Goal: Check status: Check status

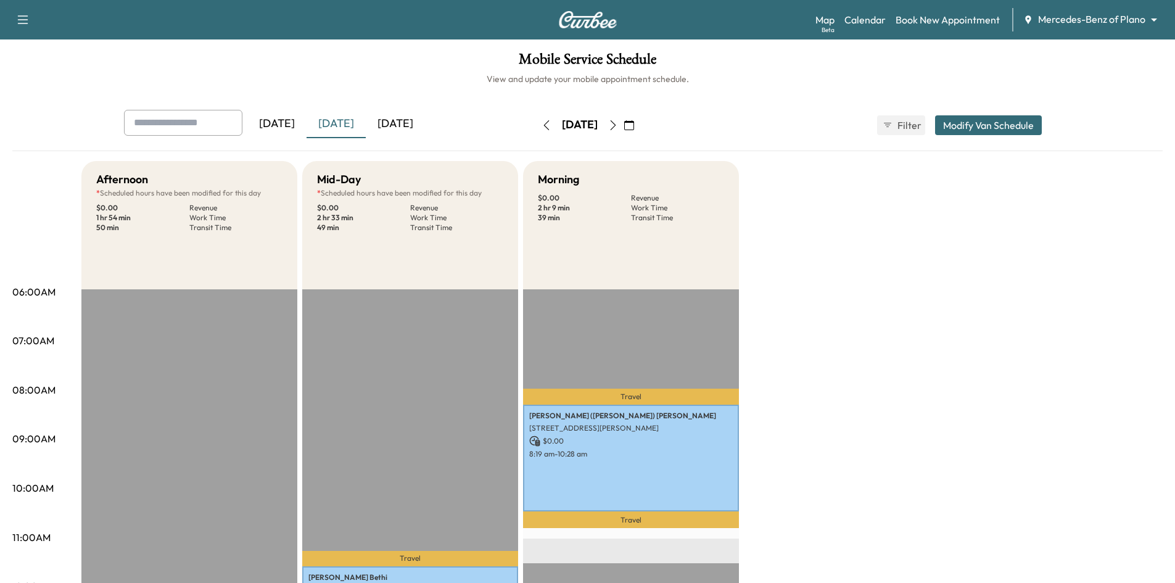
click at [339, 123] on div "[DATE]" at bounding box center [336, 124] width 59 height 28
click at [340, 123] on div "[DATE]" at bounding box center [336, 124] width 59 height 28
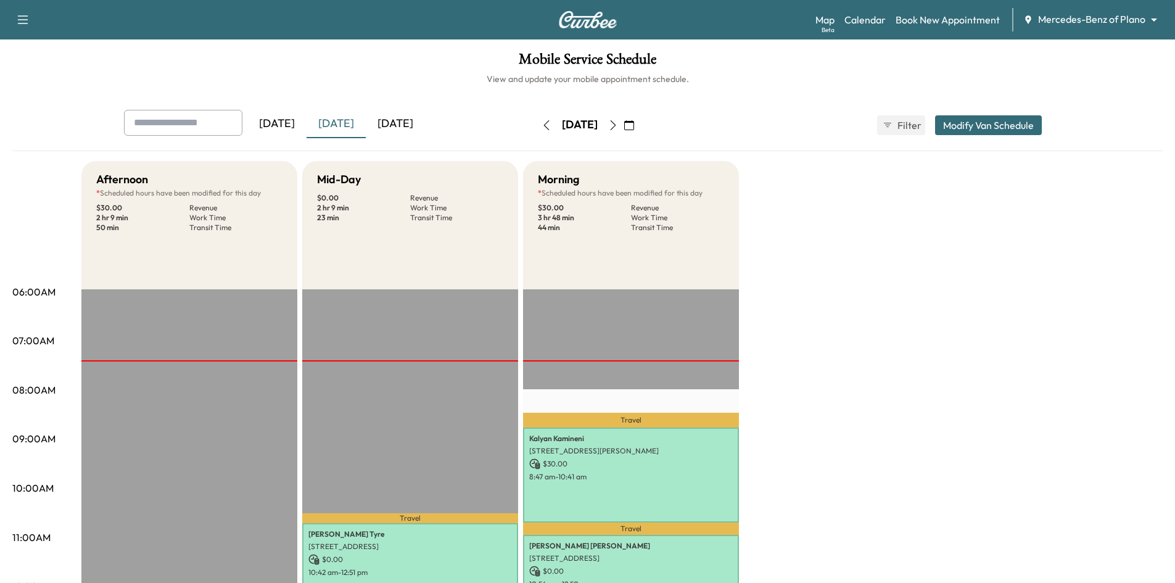
click at [399, 126] on div "[DATE]" at bounding box center [395, 124] width 59 height 28
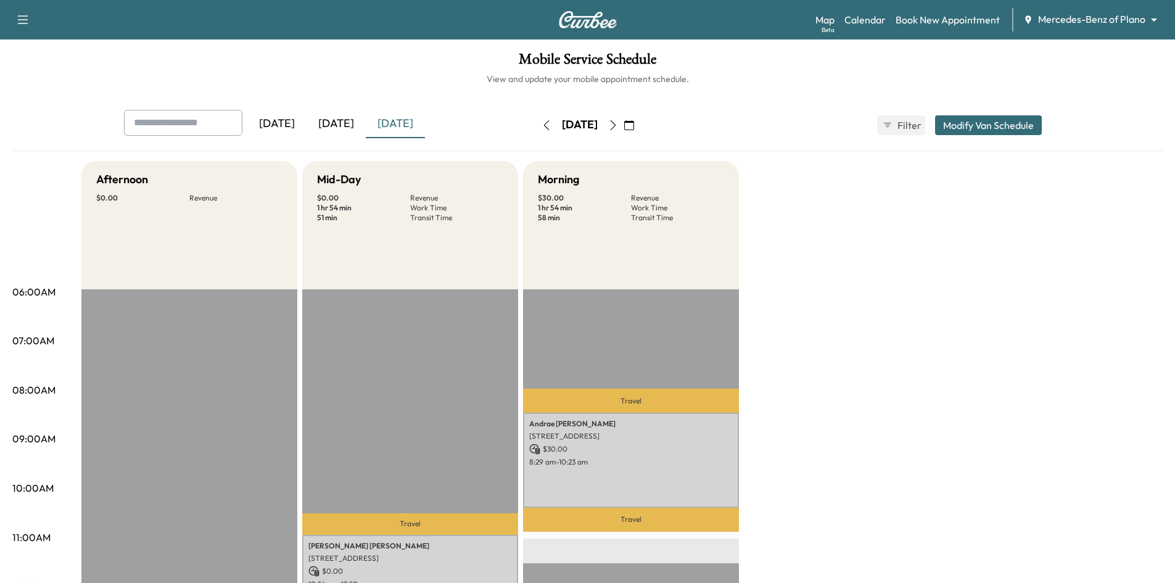
click at [338, 124] on div "[DATE]" at bounding box center [336, 124] width 59 height 28
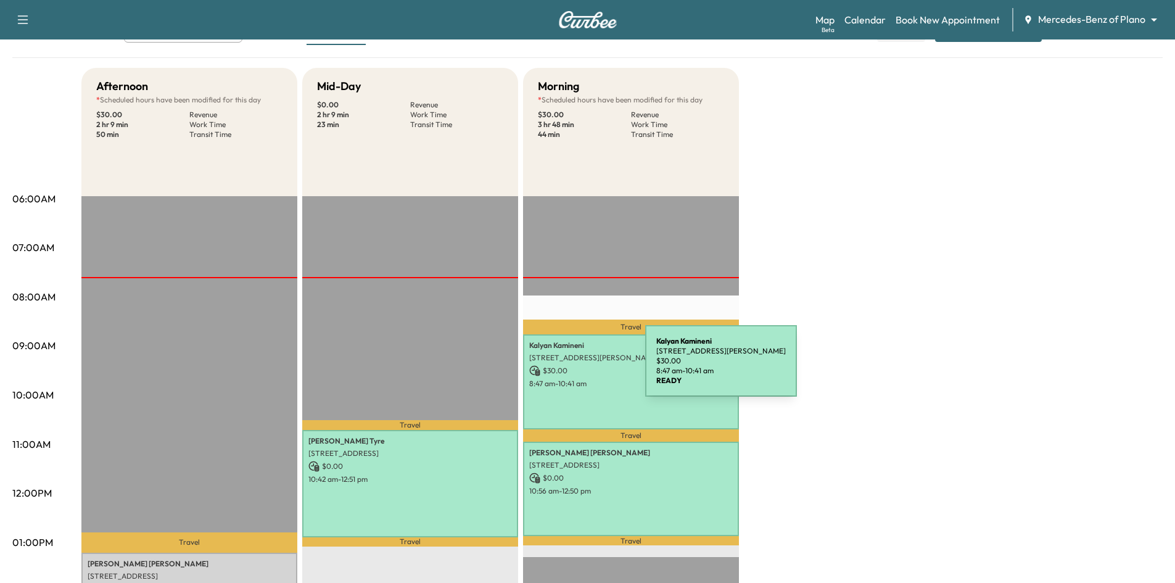
scroll to position [247, 0]
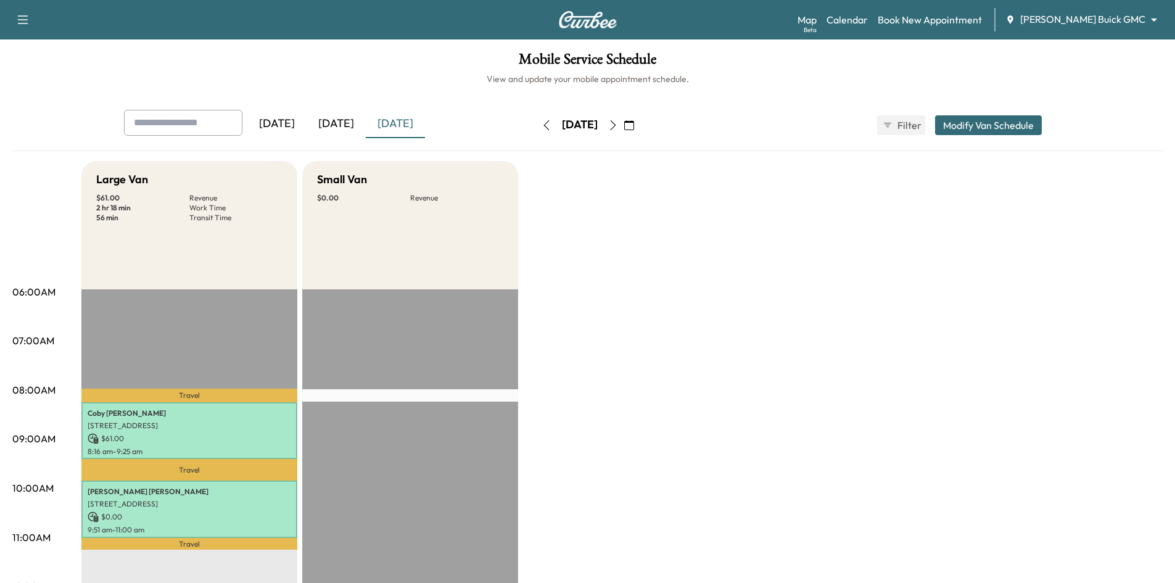
click at [338, 121] on div "[DATE]" at bounding box center [336, 124] width 59 height 28
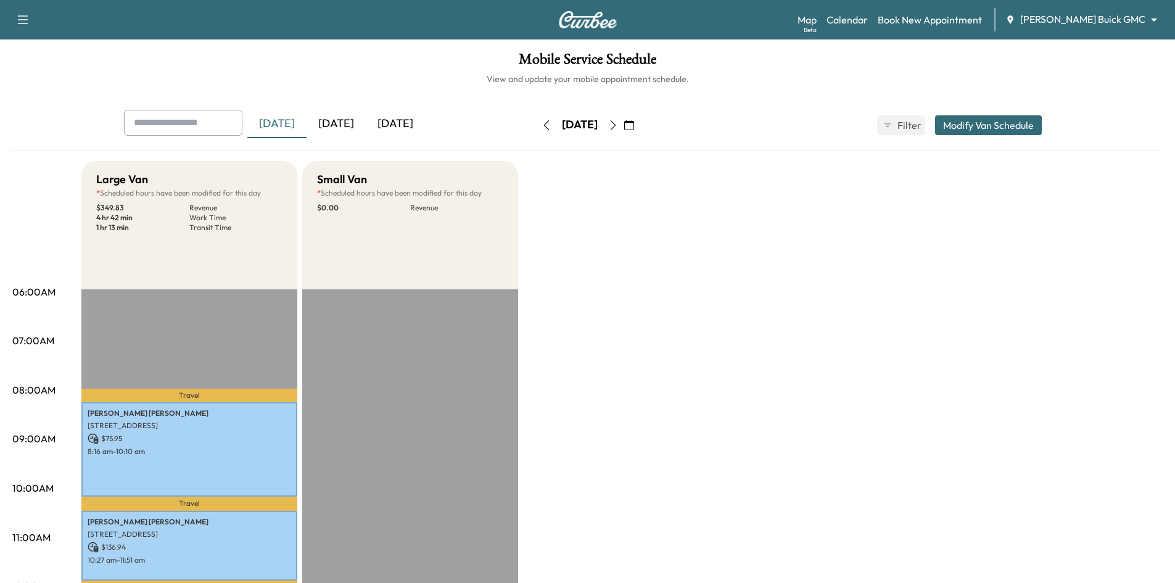
click at [354, 125] on div "[DATE]" at bounding box center [336, 124] width 59 height 28
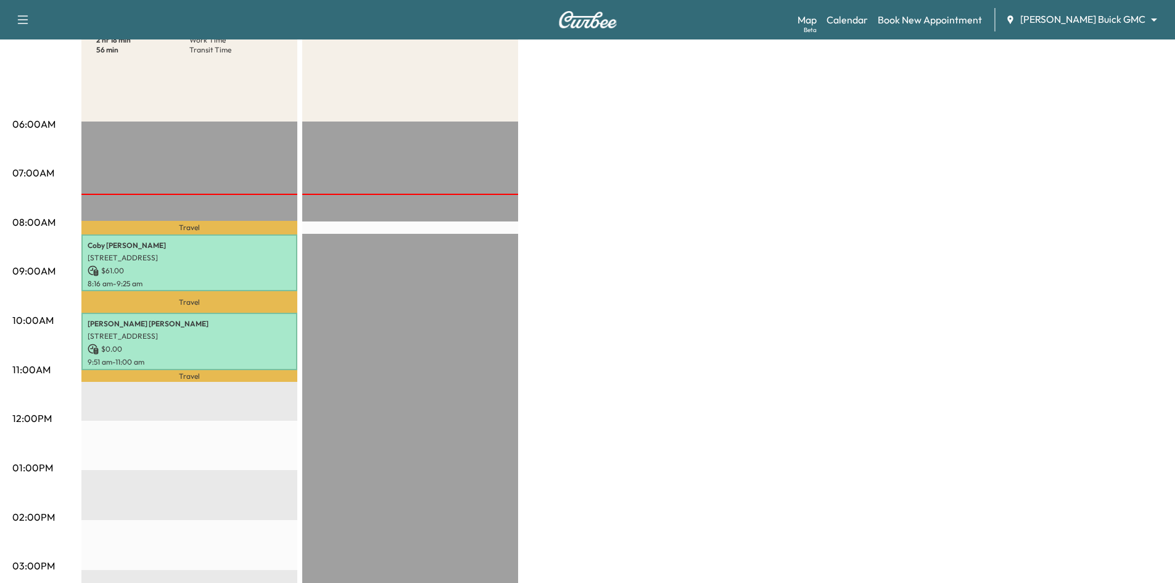
scroll to position [62, 0]
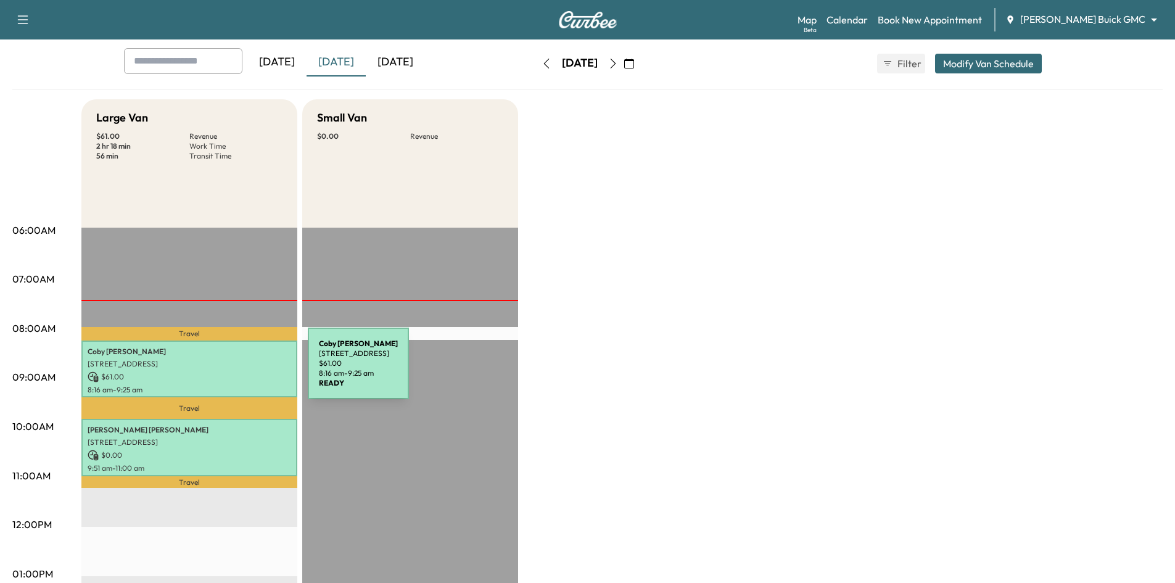
click at [215, 371] on p "$ 61.00" at bounding box center [190, 376] width 204 height 11
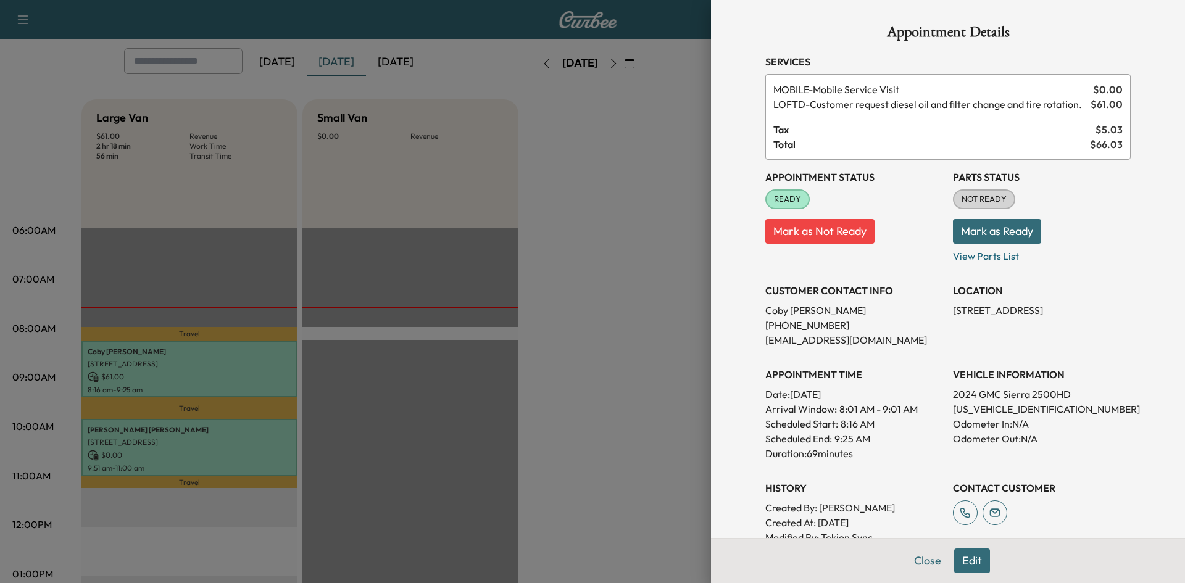
click at [231, 447] on div at bounding box center [592, 291] width 1185 height 583
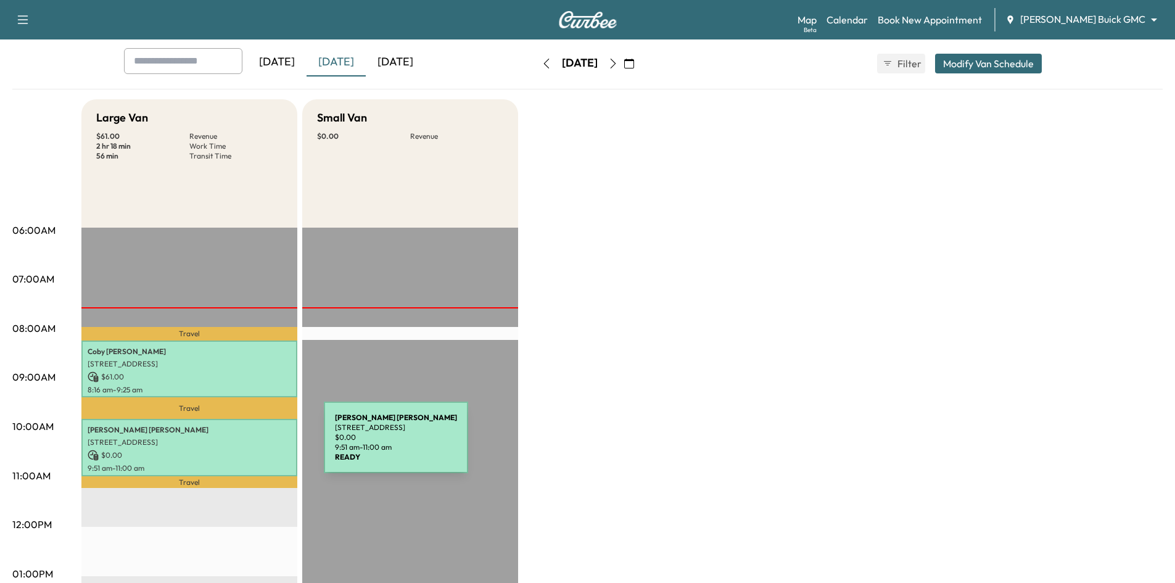
click at [231, 444] on p "3875 West Crescent Way, Frisco, TX 75034, US" at bounding box center [190, 442] width 204 height 10
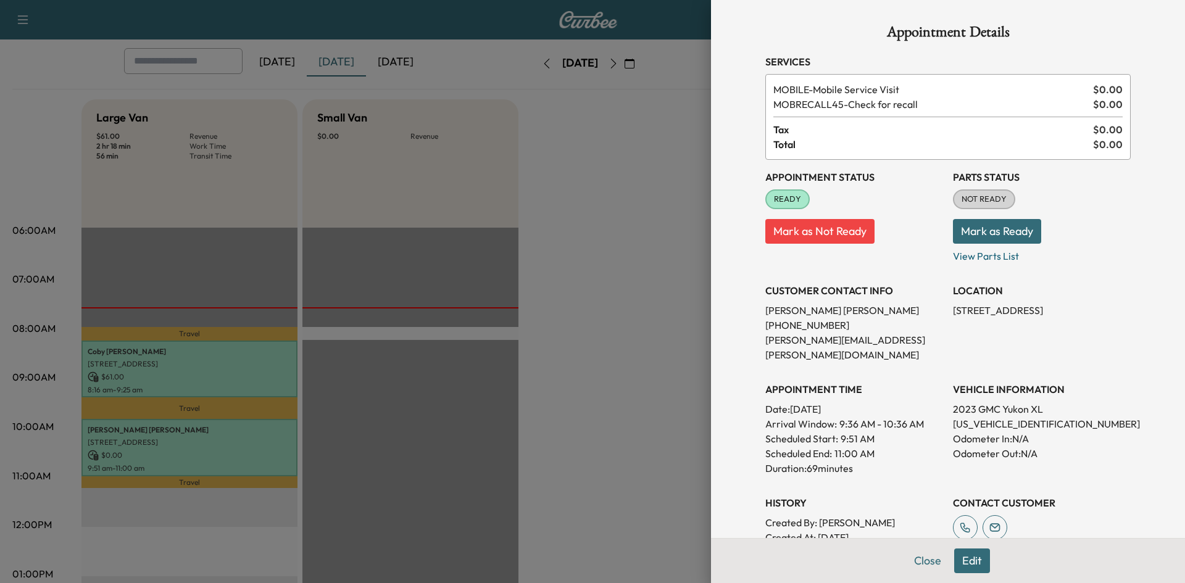
click at [196, 183] on div at bounding box center [592, 291] width 1185 height 583
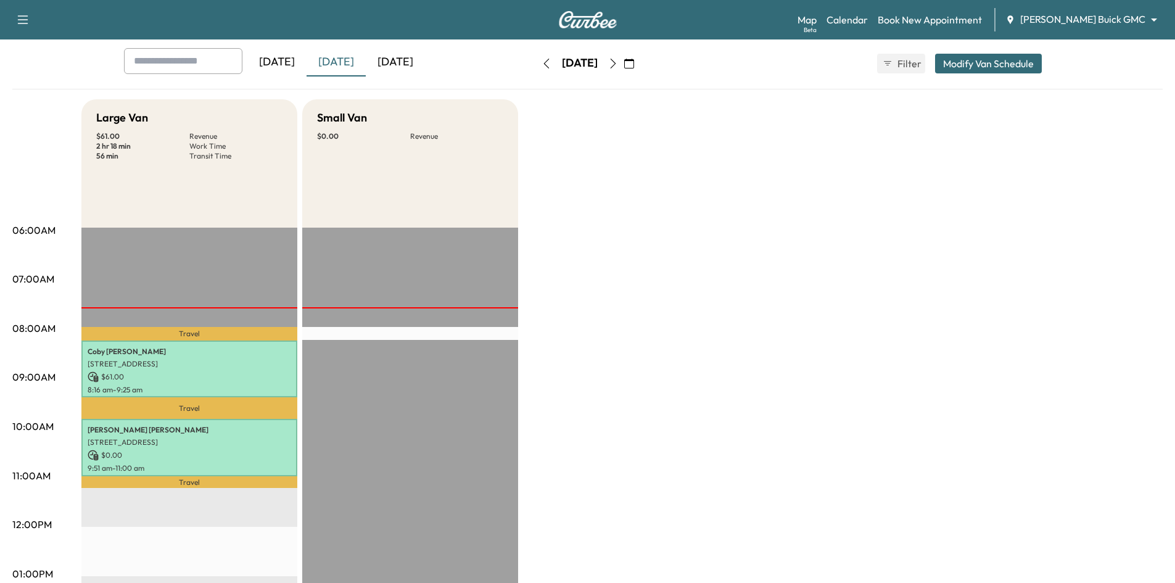
click at [384, 61] on div "[DATE]" at bounding box center [395, 62] width 59 height 28
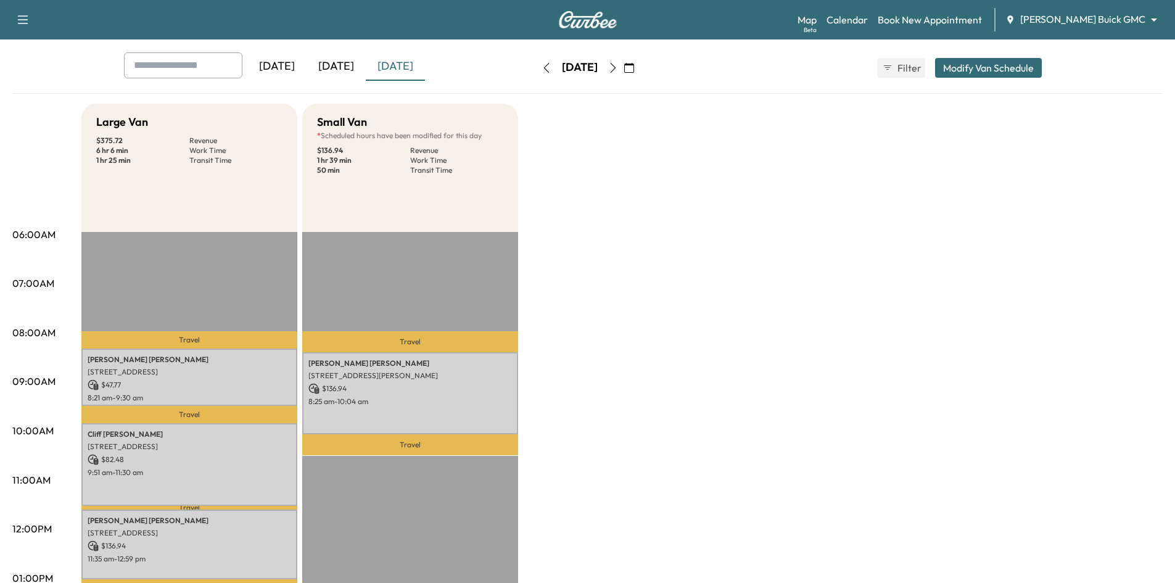
scroll to position [185, 0]
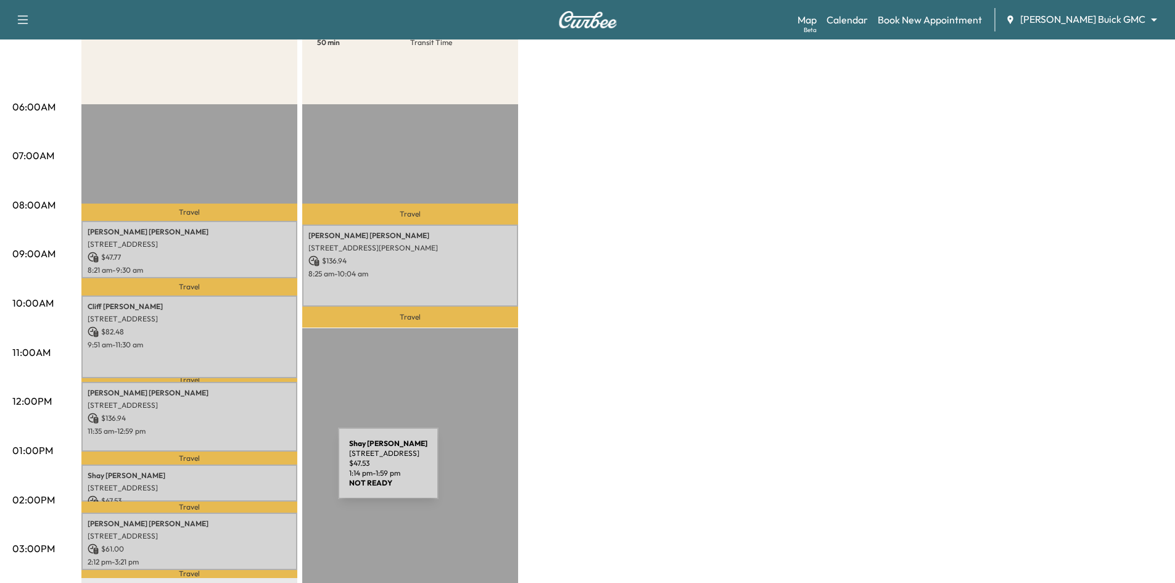
click at [246, 471] on p "Shay Williams" at bounding box center [190, 476] width 204 height 10
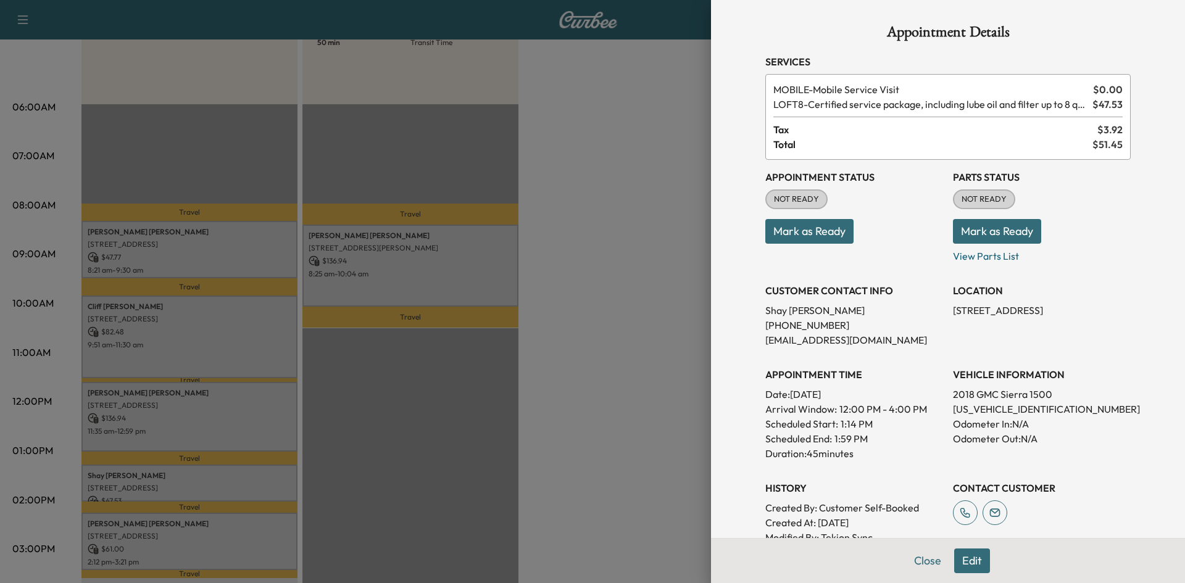
drag, startPoint x: 329, startPoint y: 418, endPoint x: 334, endPoint y: 428, distance: 11.3
click at [331, 425] on div at bounding box center [592, 291] width 1185 height 583
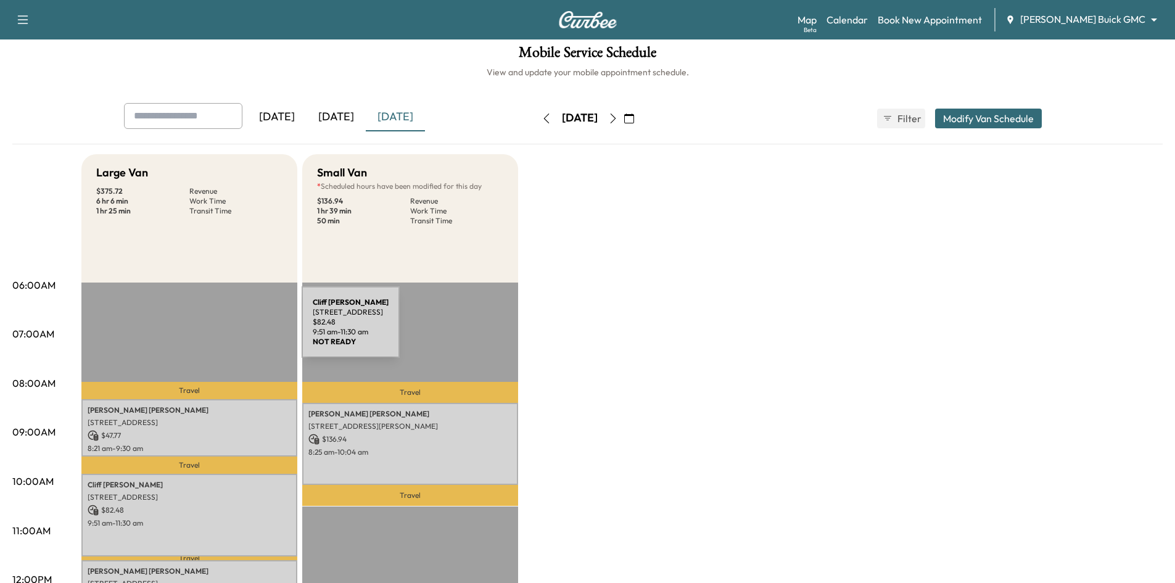
scroll to position [0, 0]
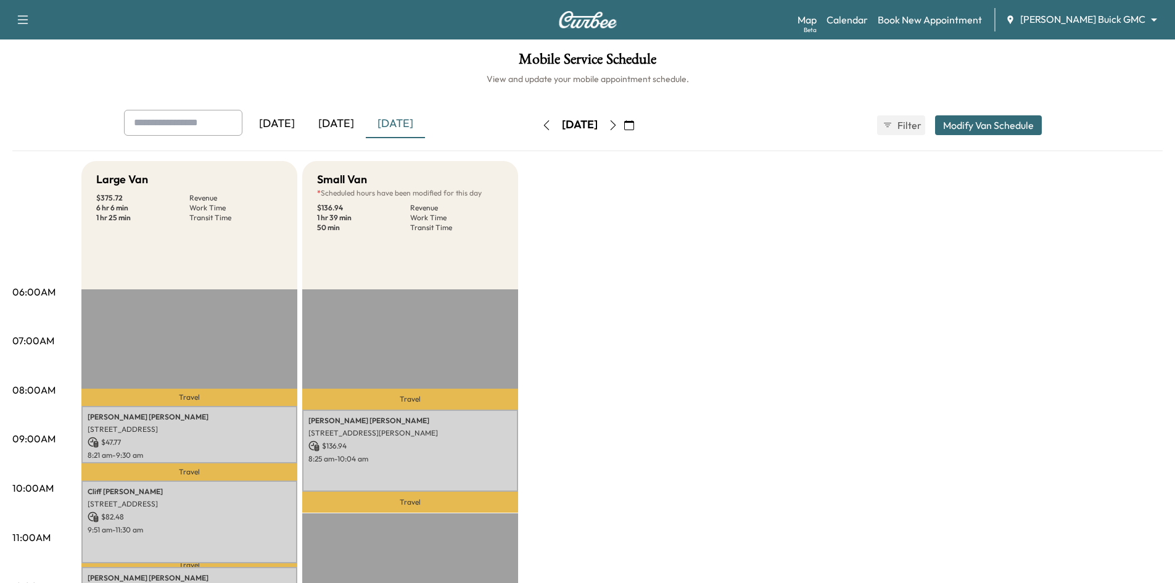
click at [342, 125] on div "[DATE]" at bounding box center [336, 124] width 59 height 28
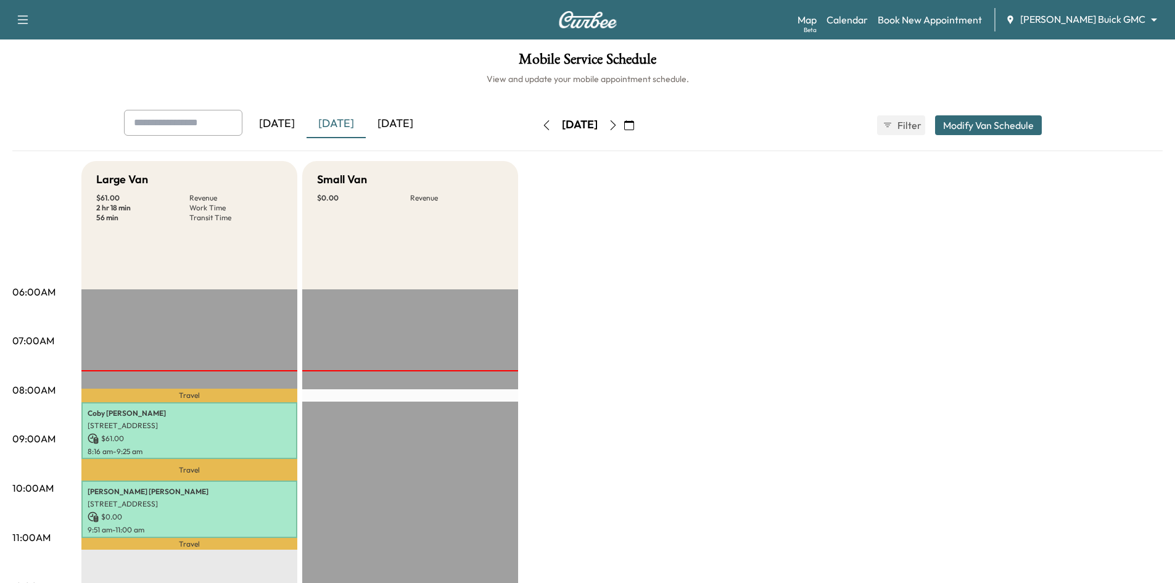
click at [388, 126] on div "[DATE]" at bounding box center [395, 124] width 59 height 28
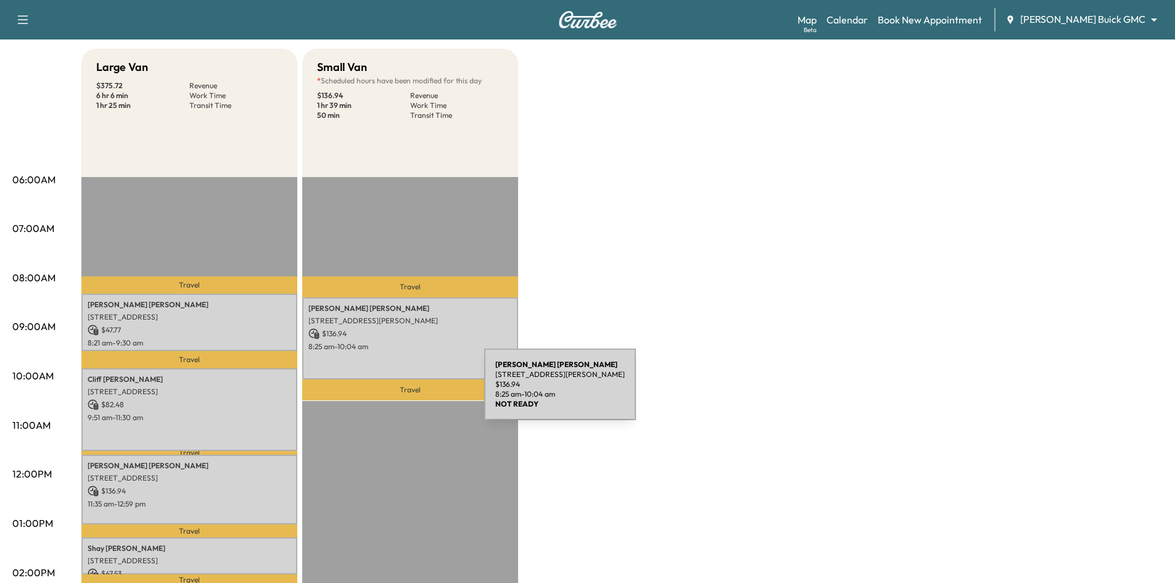
scroll to position [247, 0]
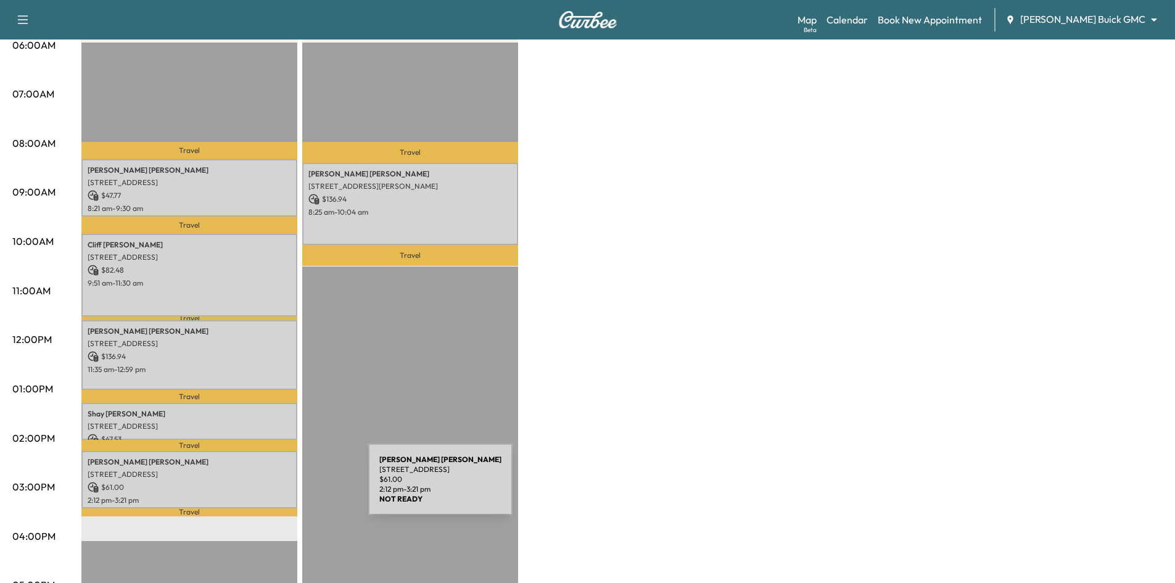
click at [276, 487] on p "$ 61.00" at bounding box center [190, 487] width 204 height 11
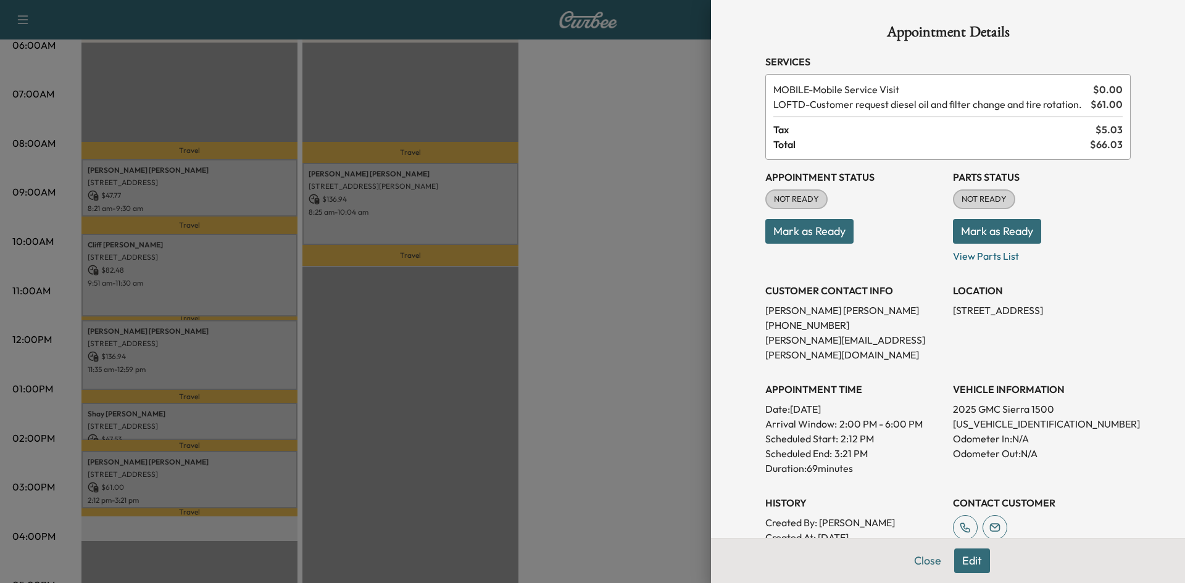
click at [272, 416] on div at bounding box center [592, 291] width 1185 height 583
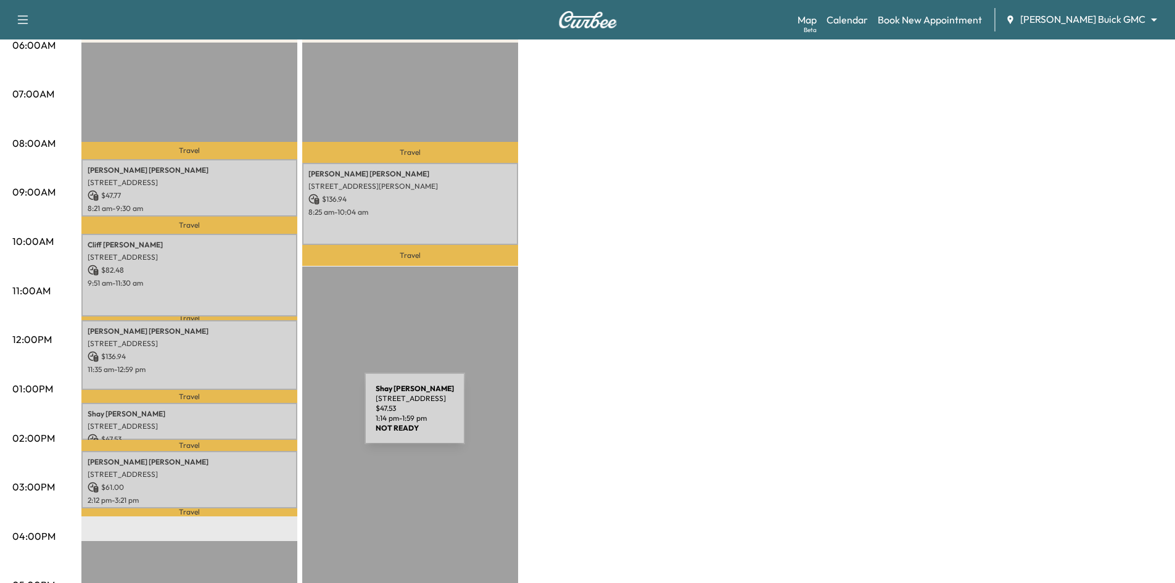
click at [272, 416] on div "Shay Williams 6000 Eldorado Pkwy, Frisco, TX 75033, USA $ 47.53 1:14 pm - 1:59 …" at bounding box center [189, 422] width 216 height 38
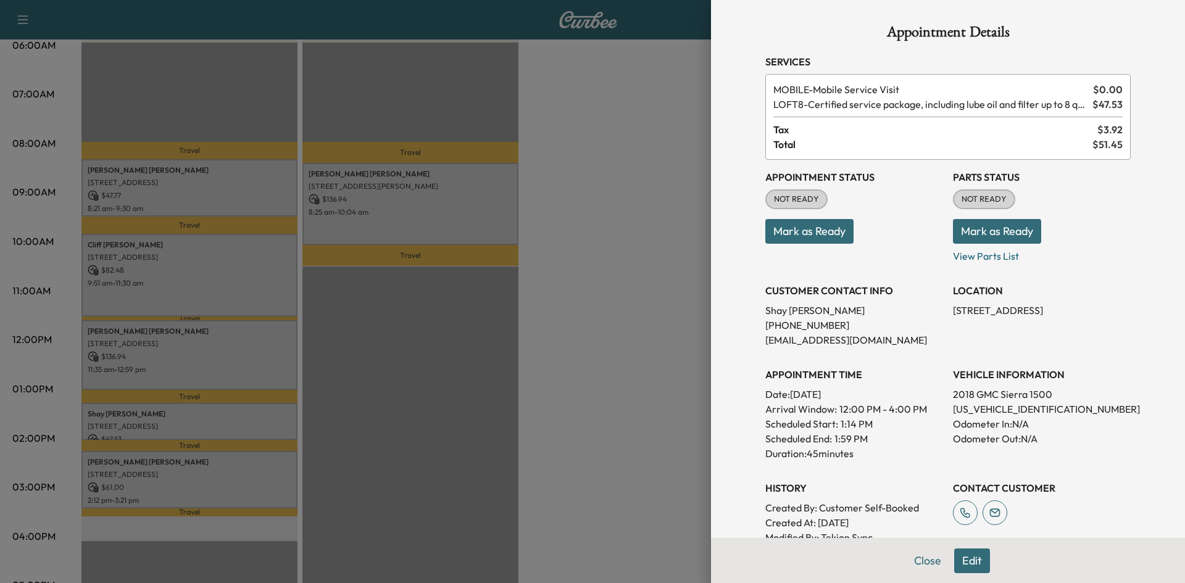
click at [254, 363] on div at bounding box center [592, 291] width 1185 height 583
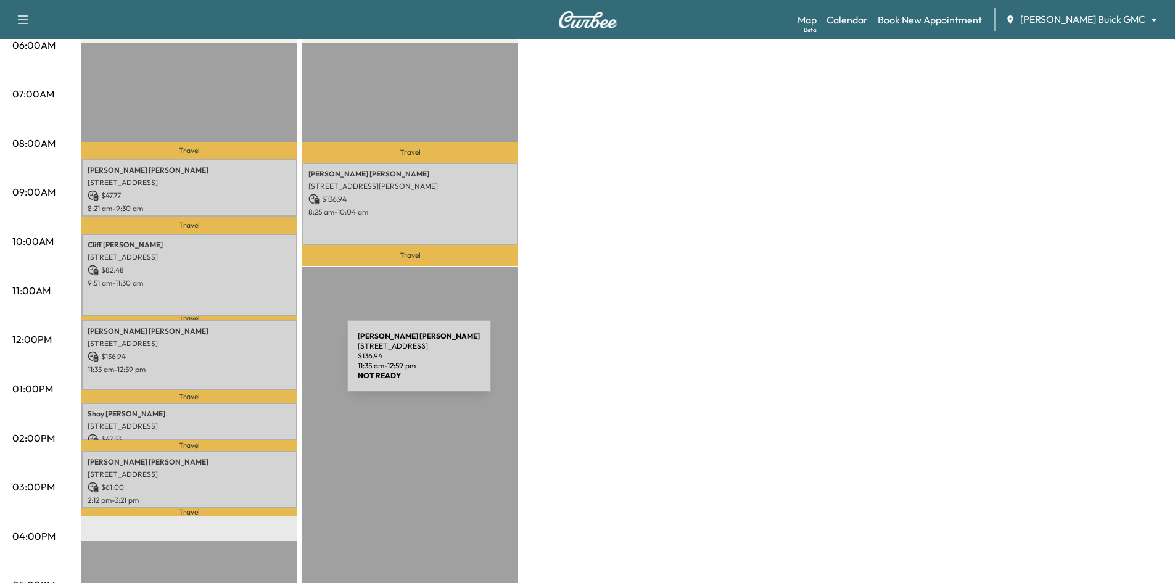
click at [254, 365] on p "11:35 am - 12:59 pm" at bounding box center [190, 370] width 204 height 10
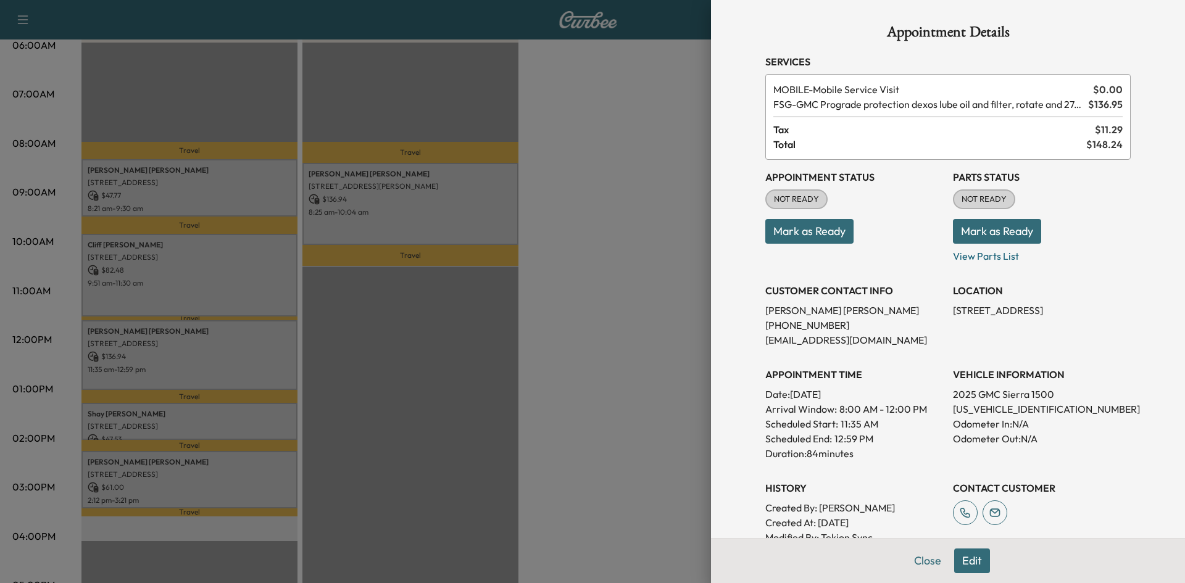
click at [238, 277] on div at bounding box center [592, 291] width 1185 height 583
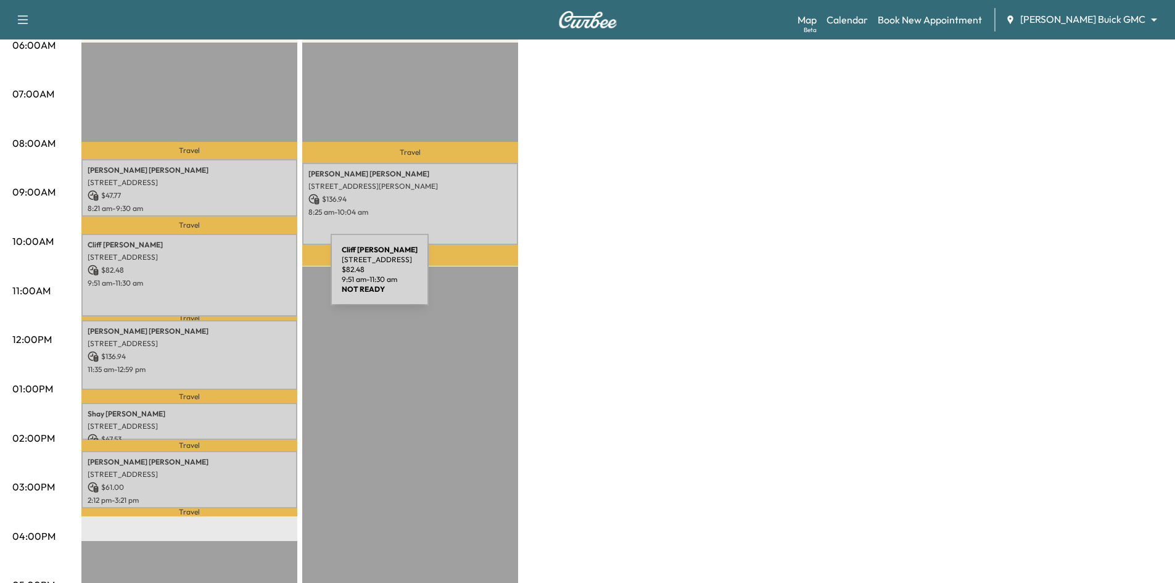
click at [238, 278] on p "9:51 am - 11:30 am" at bounding box center [190, 283] width 204 height 10
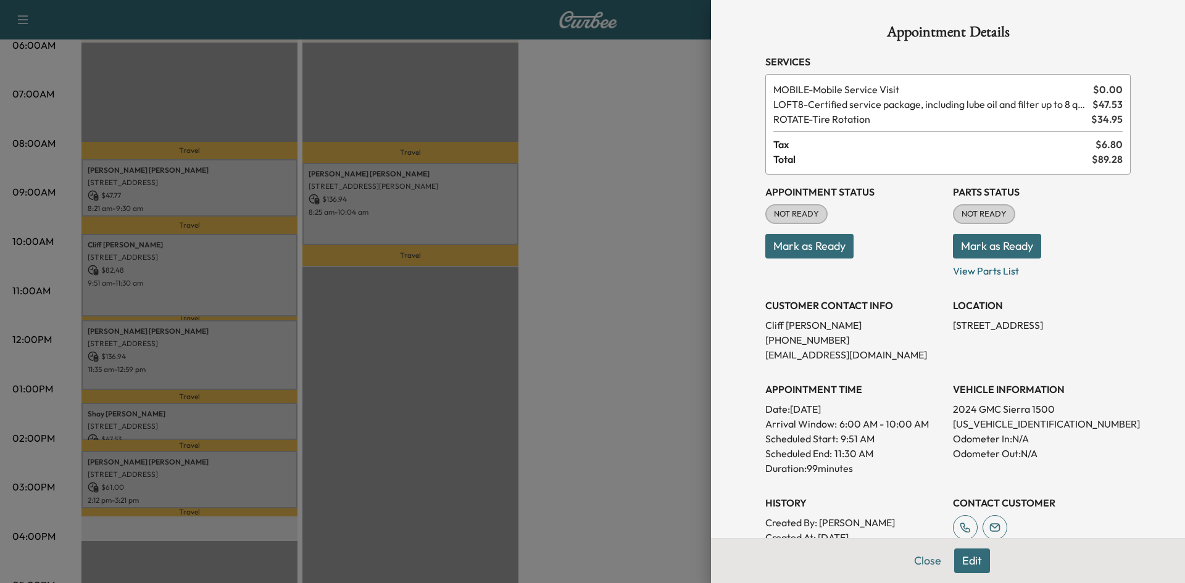
click at [223, 189] on div at bounding box center [592, 291] width 1185 height 583
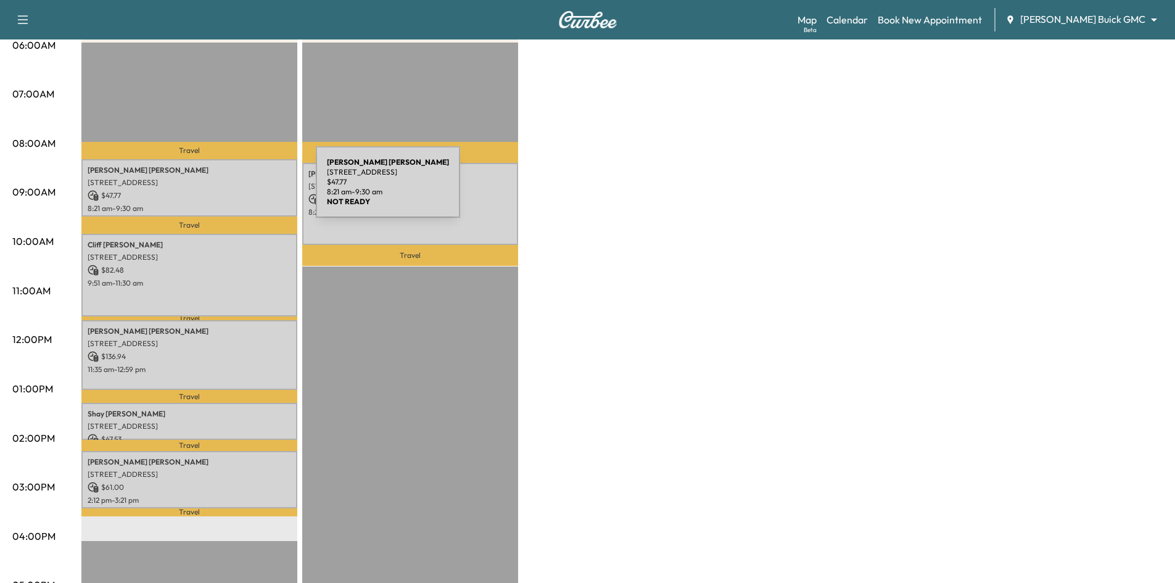
click at [223, 190] on p "$ 47.77" at bounding box center [190, 195] width 204 height 11
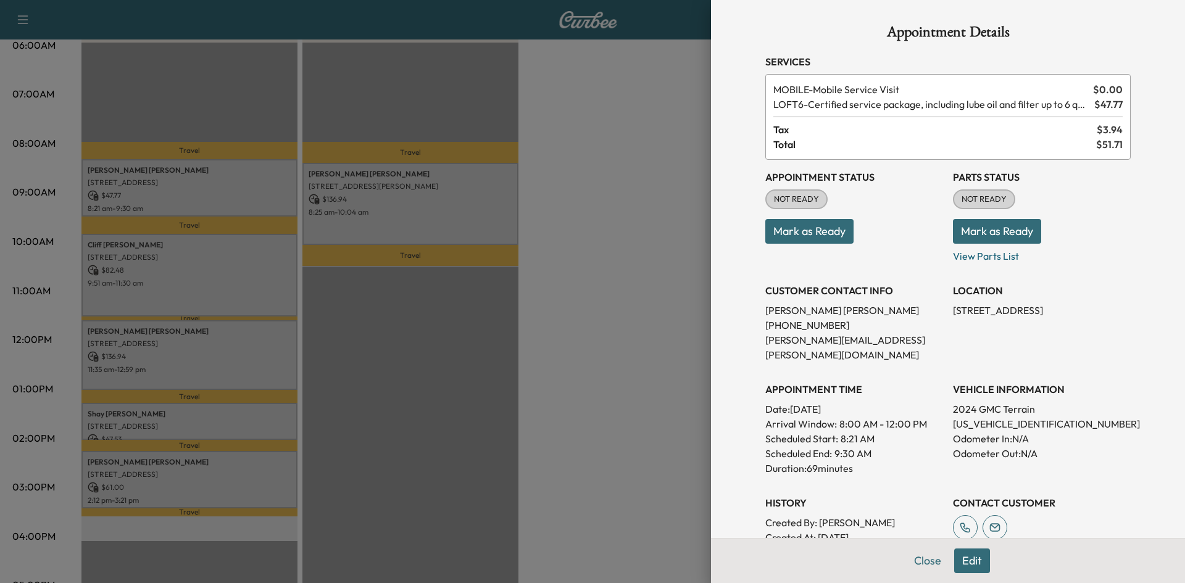
click at [323, 79] on div at bounding box center [592, 291] width 1185 height 583
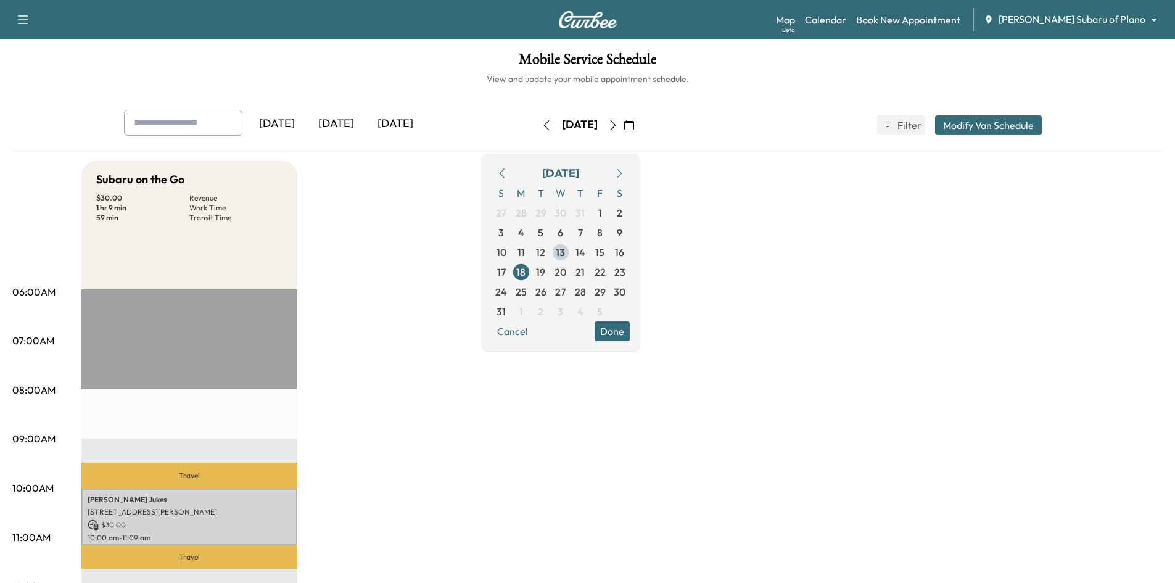
click at [346, 128] on div "[DATE]" at bounding box center [336, 124] width 59 height 28
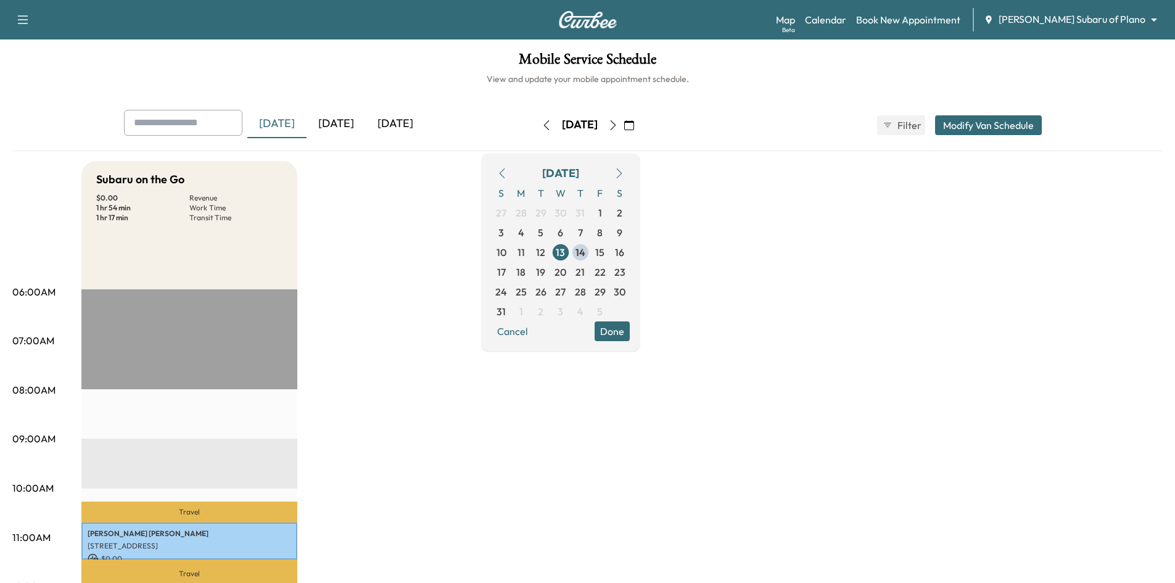
click at [346, 128] on div "[DATE]" at bounding box center [336, 124] width 59 height 28
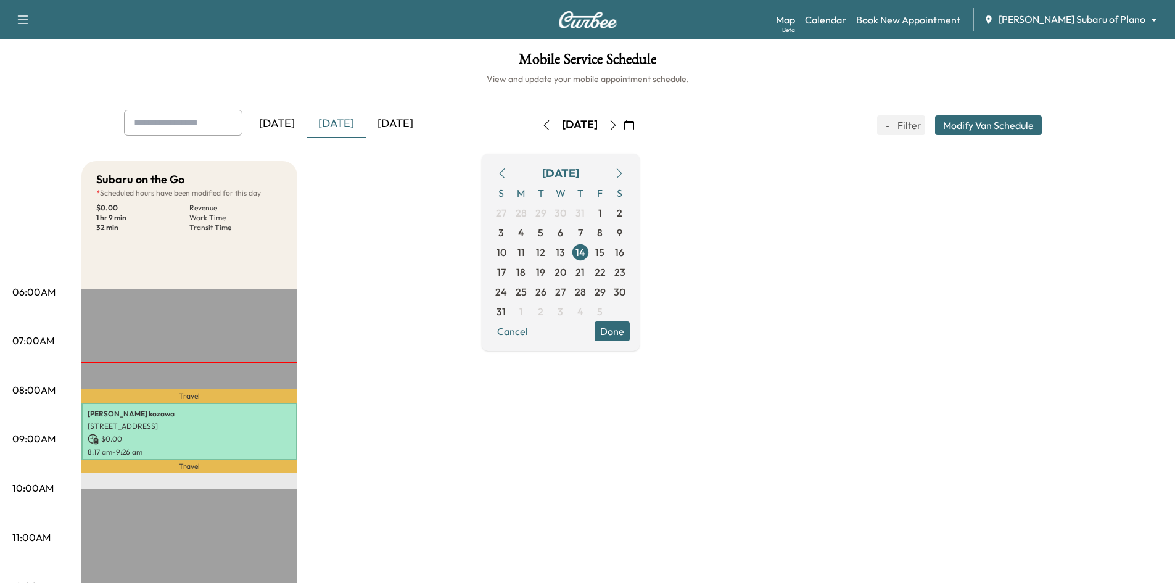
click at [630, 330] on button "Done" at bounding box center [612, 331] width 35 height 20
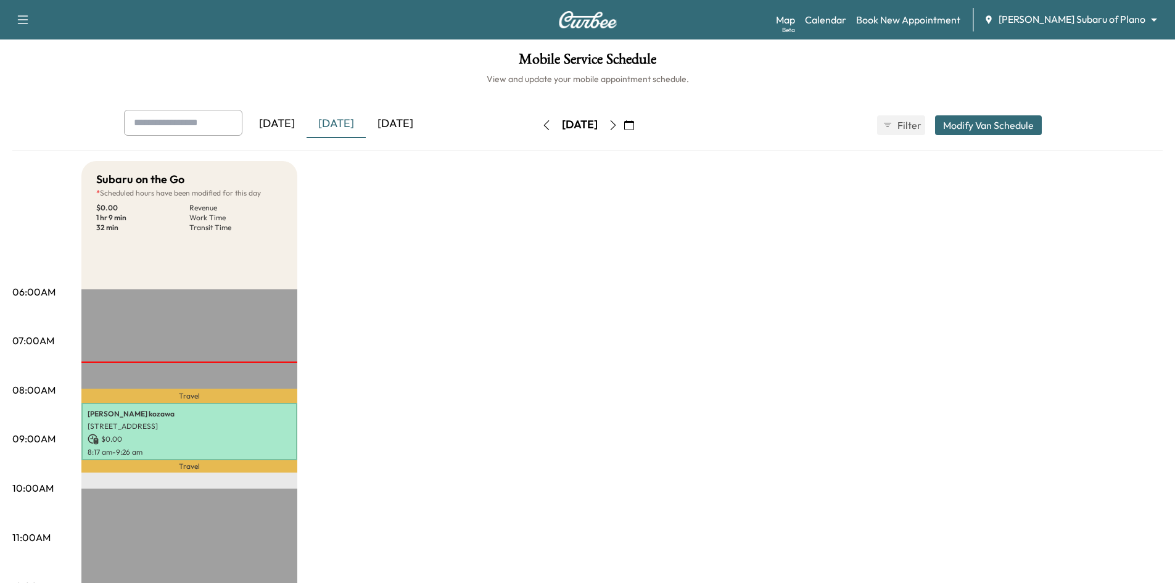
click at [388, 123] on div "[DATE]" at bounding box center [395, 124] width 59 height 28
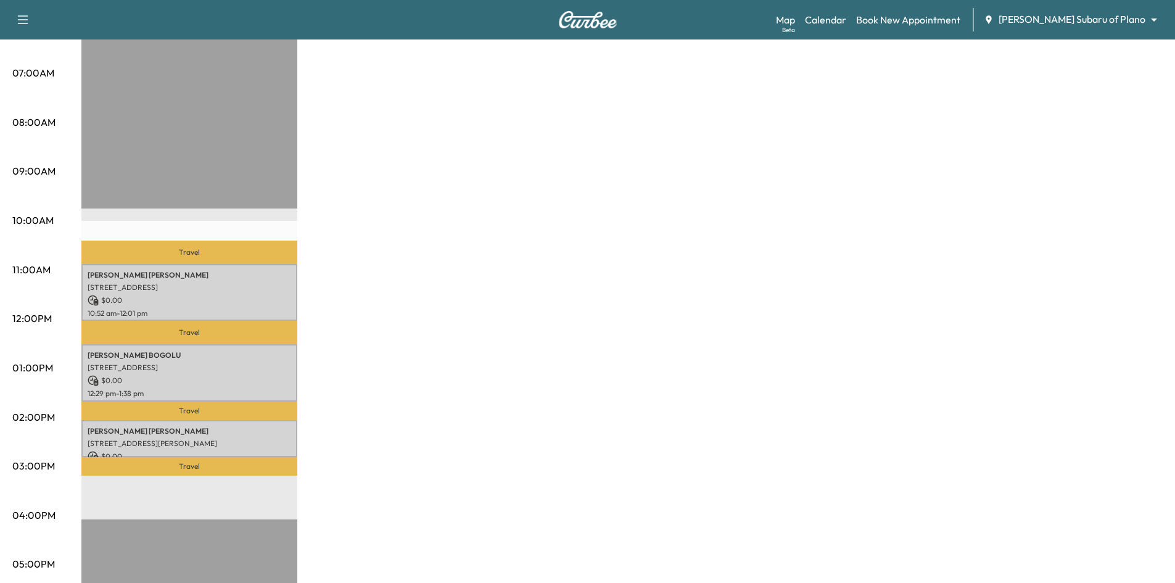
scroll to position [370, 0]
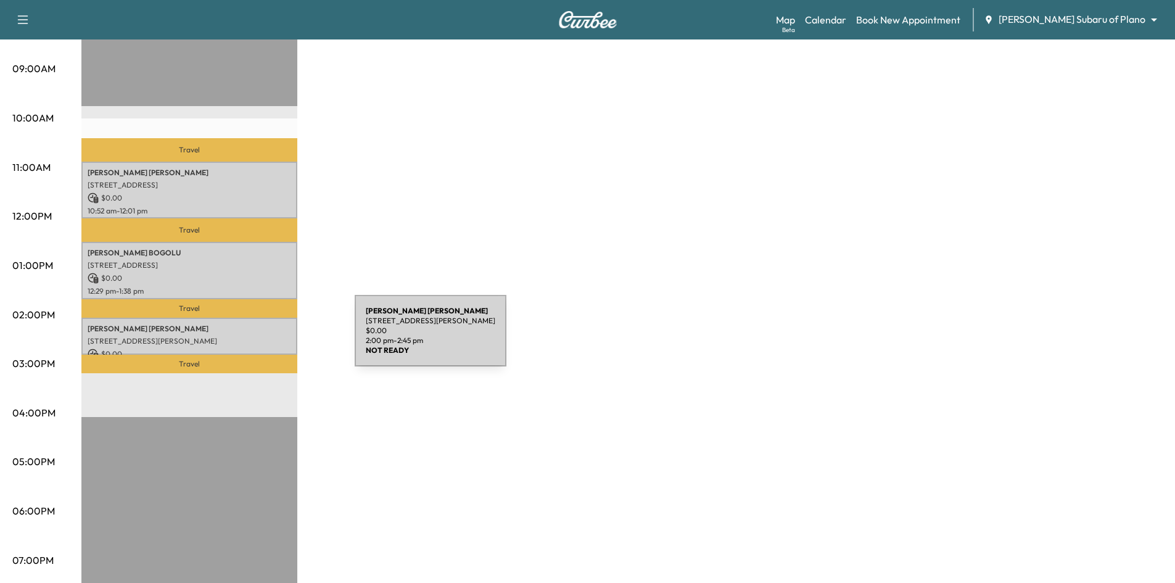
click at [262, 338] on p "8008 Strathmore Dr, McKinney, TX 75072, USA" at bounding box center [190, 341] width 204 height 10
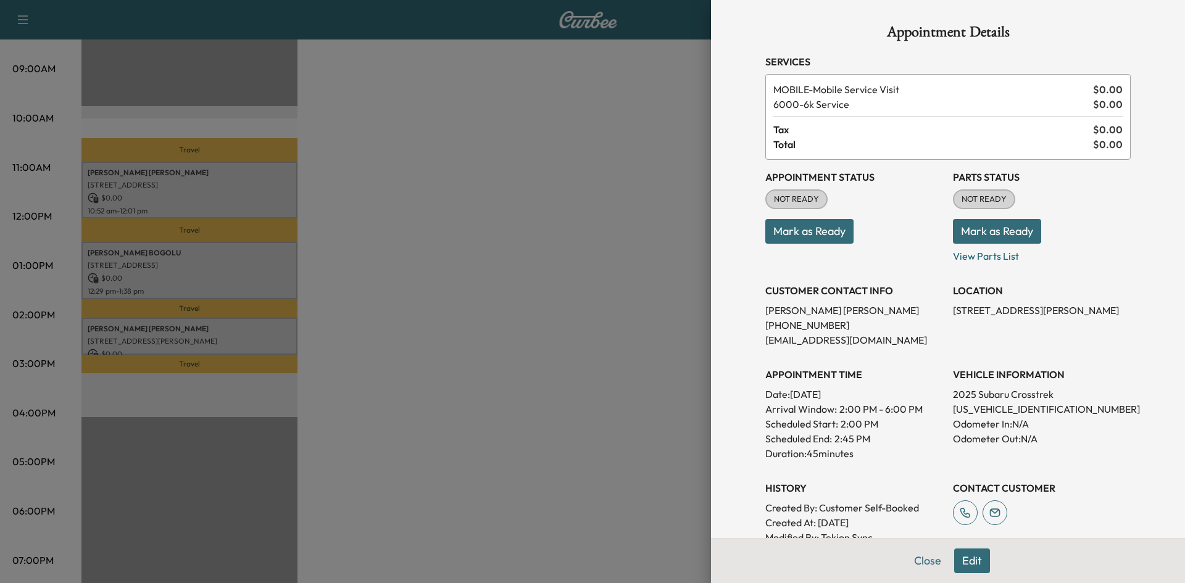
drag, startPoint x: 921, startPoint y: 557, endPoint x: 851, endPoint y: 522, distance: 77.3
click at [906, 550] on button "Close" at bounding box center [927, 561] width 43 height 25
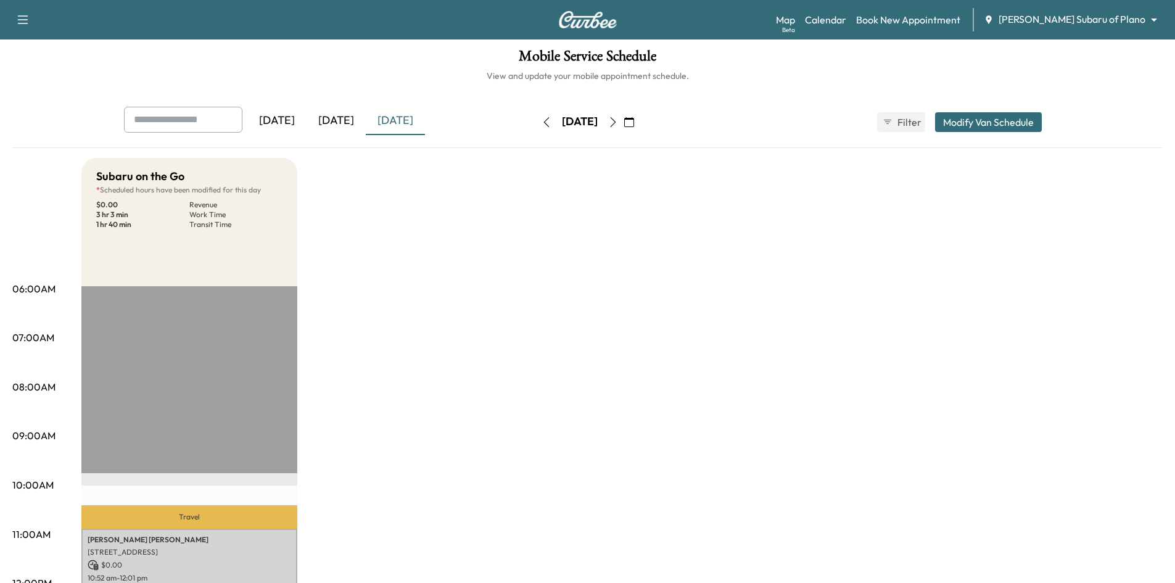
scroll to position [0, 0]
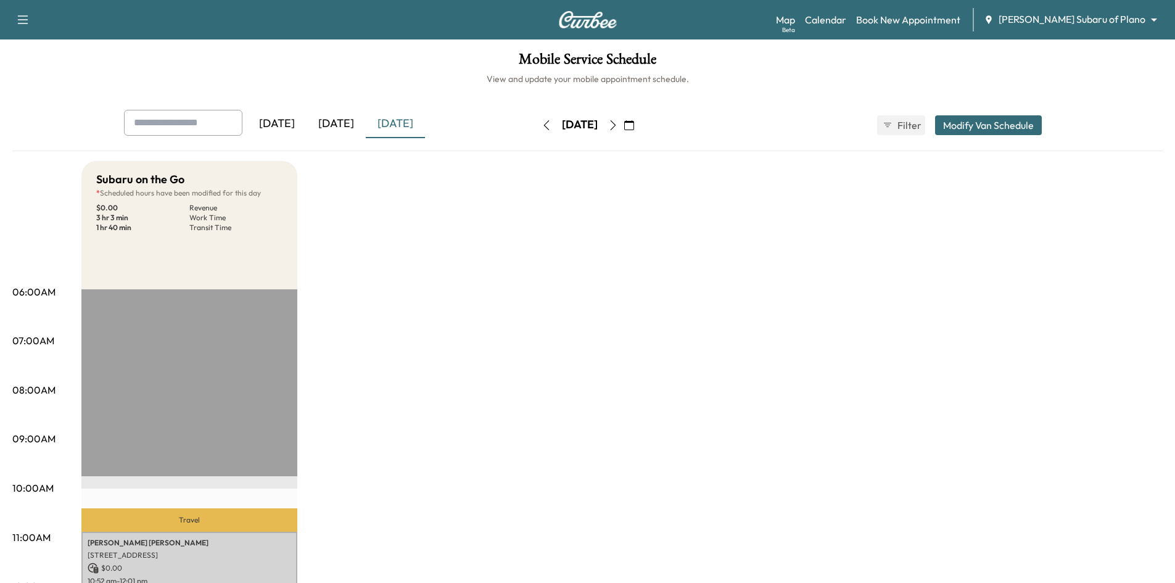
click at [340, 122] on div "[DATE]" at bounding box center [336, 124] width 59 height 28
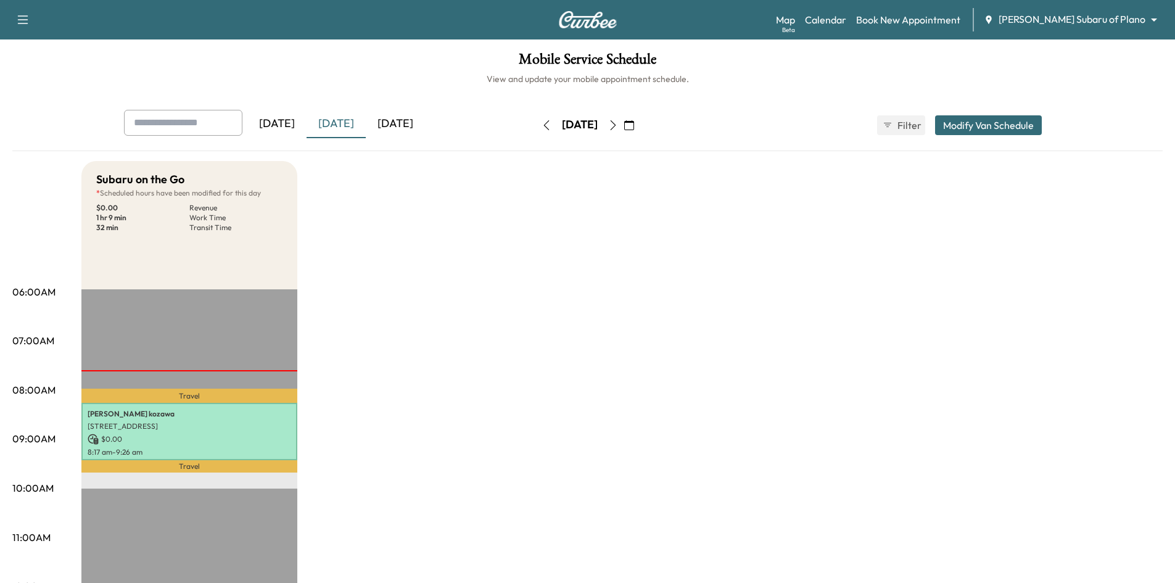
click at [391, 121] on div "[DATE]" at bounding box center [395, 124] width 59 height 28
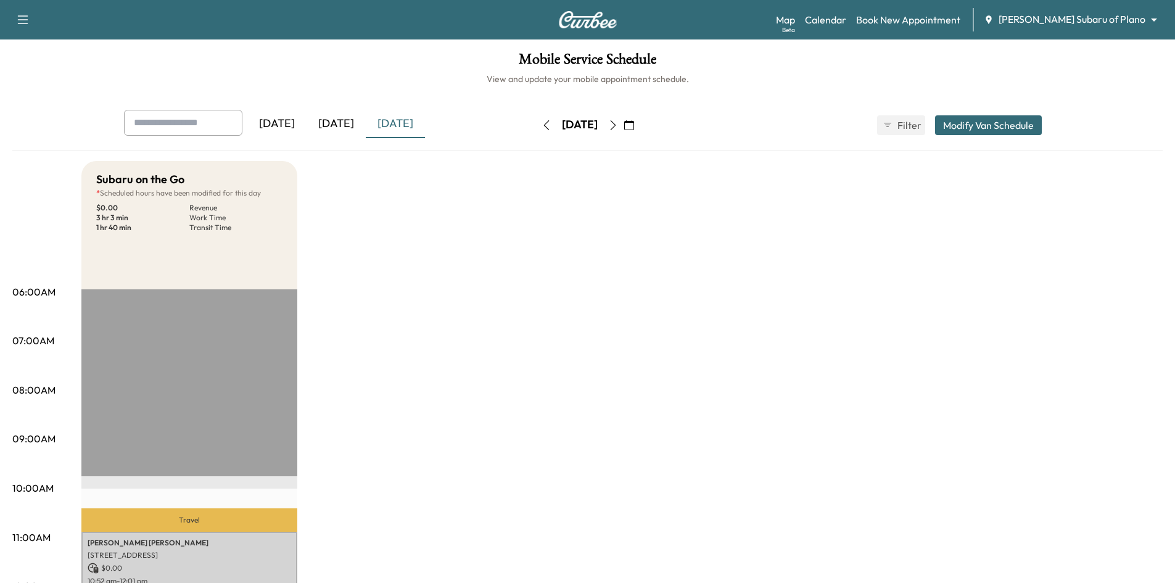
scroll to position [62, 0]
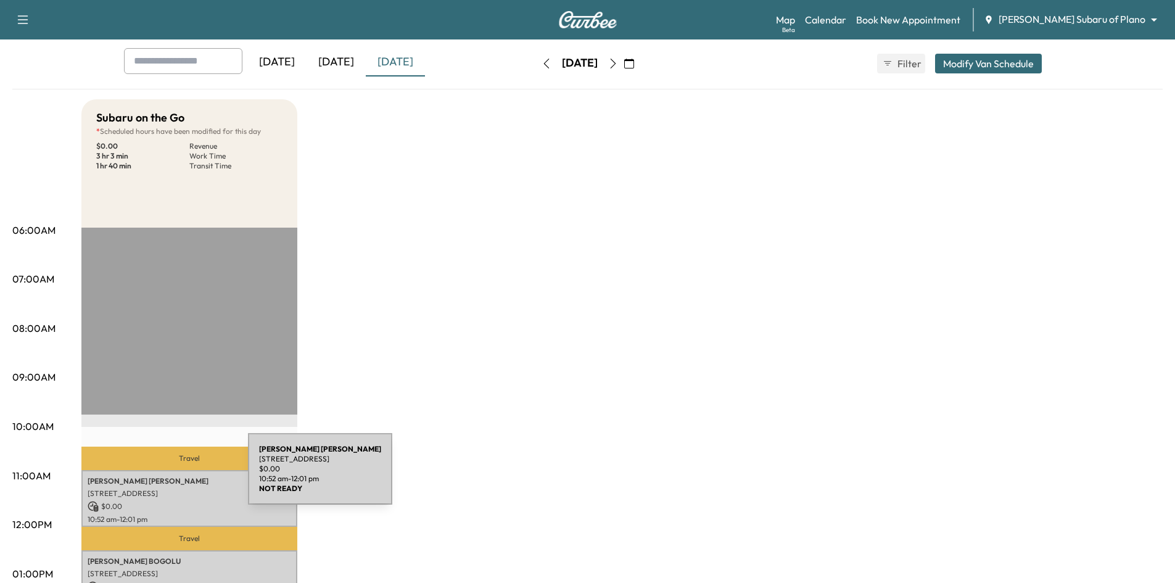
click at [155, 476] on p "Frank Mentesana" at bounding box center [190, 481] width 204 height 10
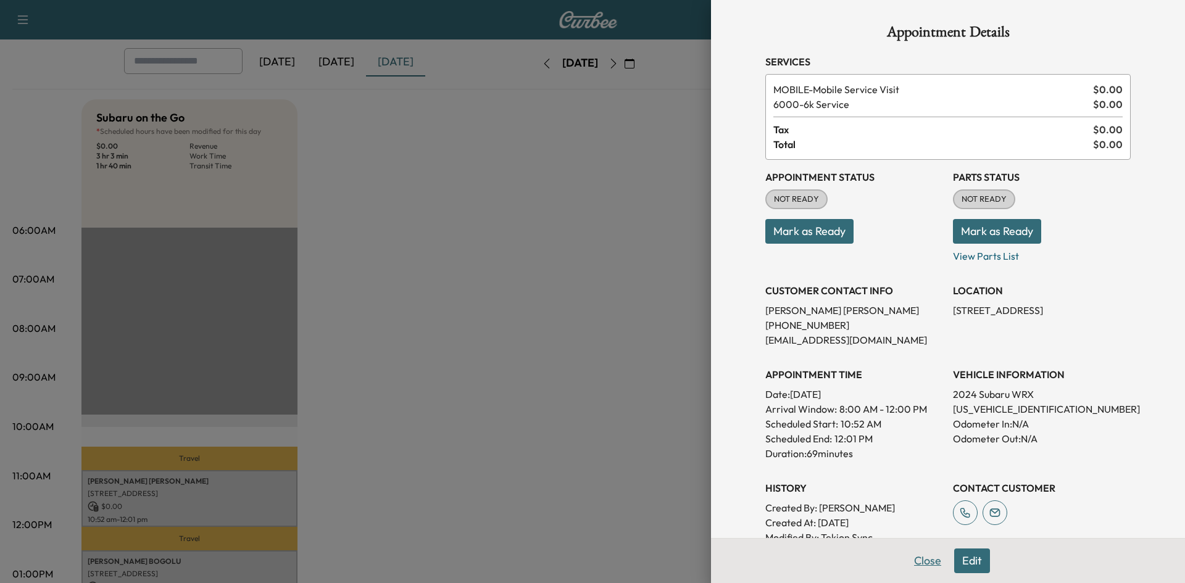
drag, startPoint x: 922, startPoint y: 565, endPoint x: 908, endPoint y: 546, distance: 23.5
click at [922, 564] on button "Close" at bounding box center [927, 561] width 43 height 25
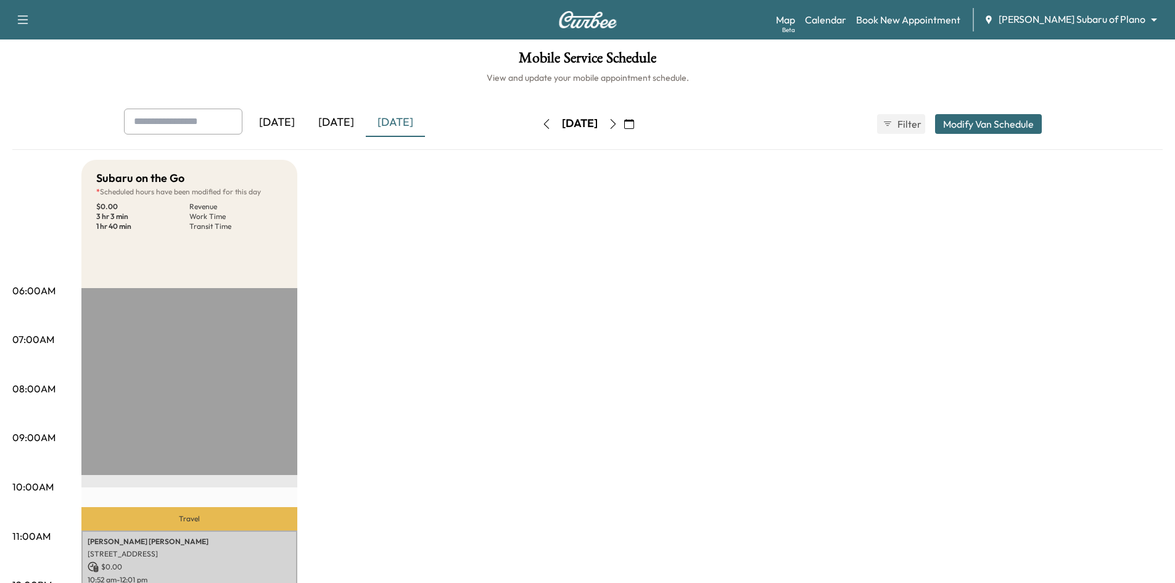
scroll to position [0, 0]
click at [336, 124] on div "[DATE]" at bounding box center [336, 124] width 59 height 28
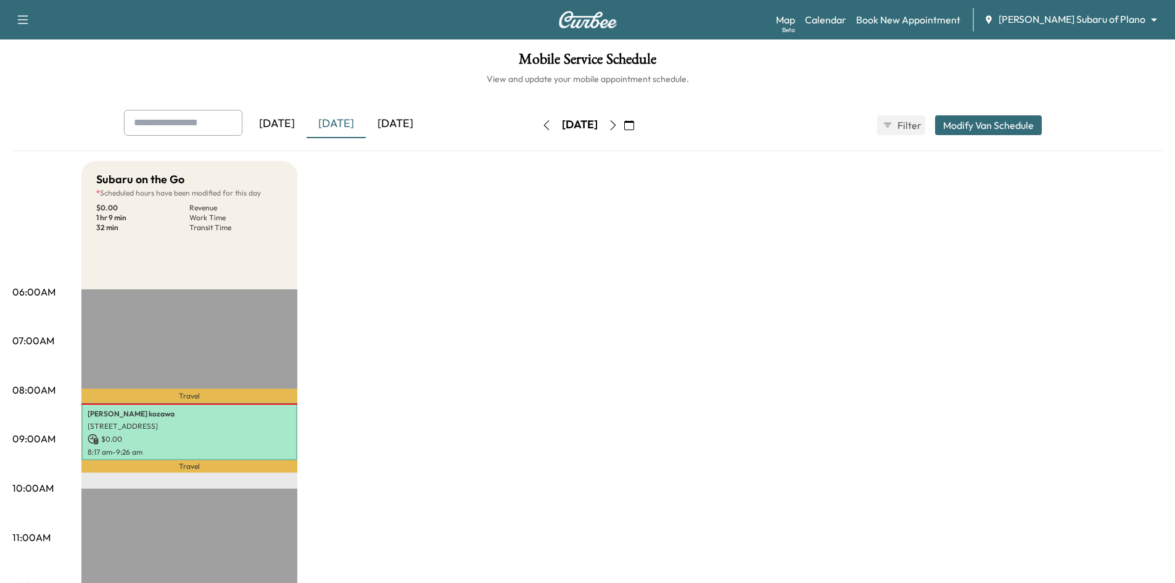
click at [400, 121] on div "[DATE]" at bounding box center [395, 124] width 59 height 28
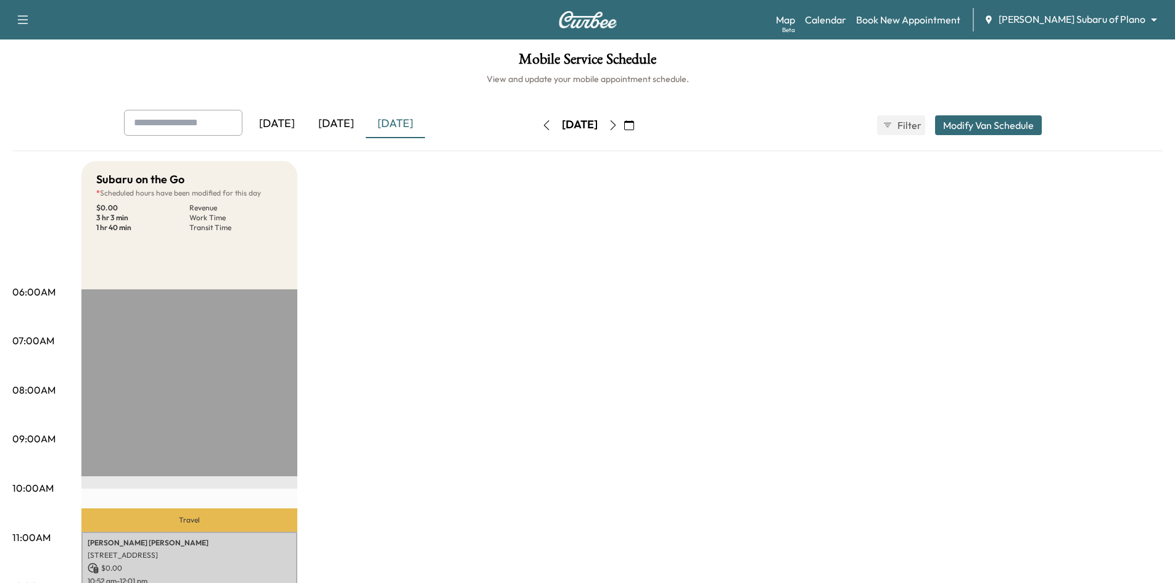
click at [350, 123] on div "[DATE]" at bounding box center [336, 124] width 59 height 28
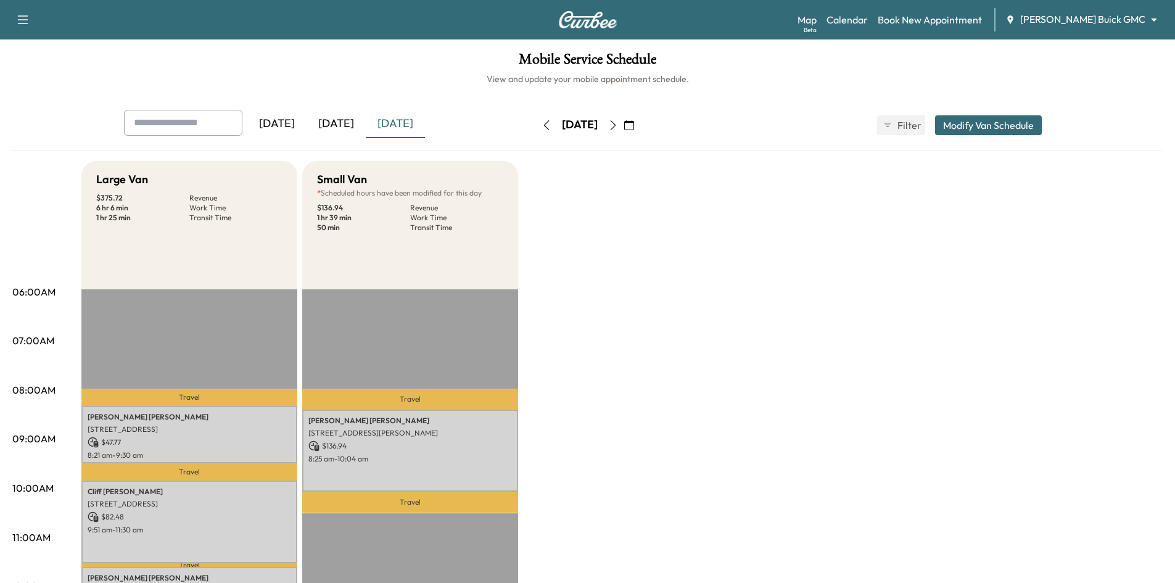
click at [341, 118] on div "[DATE]" at bounding box center [336, 124] width 59 height 28
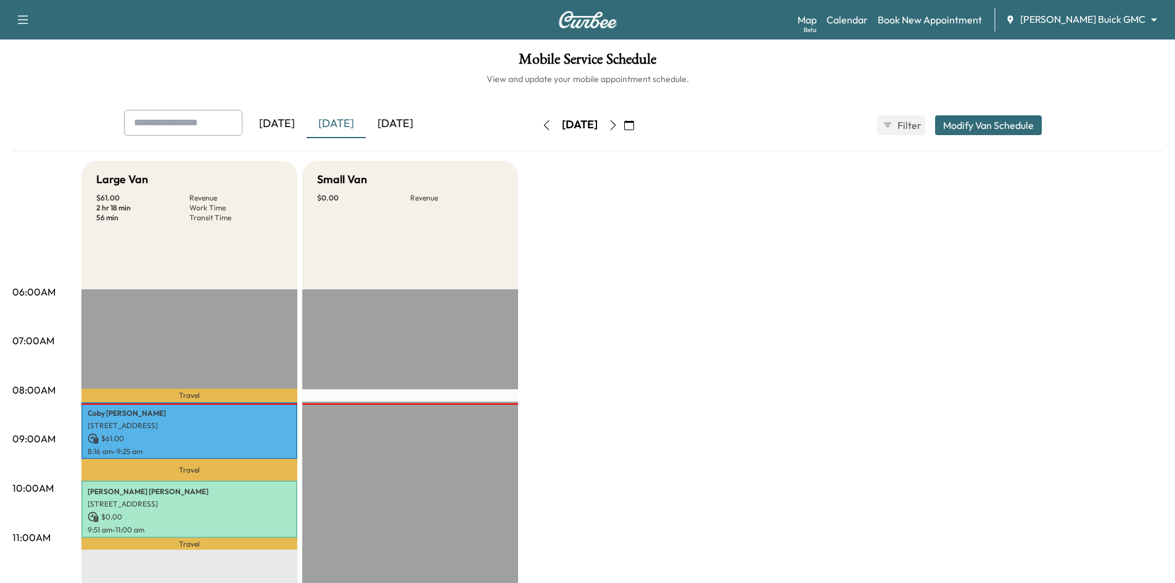
click at [383, 122] on div "[DATE]" at bounding box center [395, 124] width 59 height 28
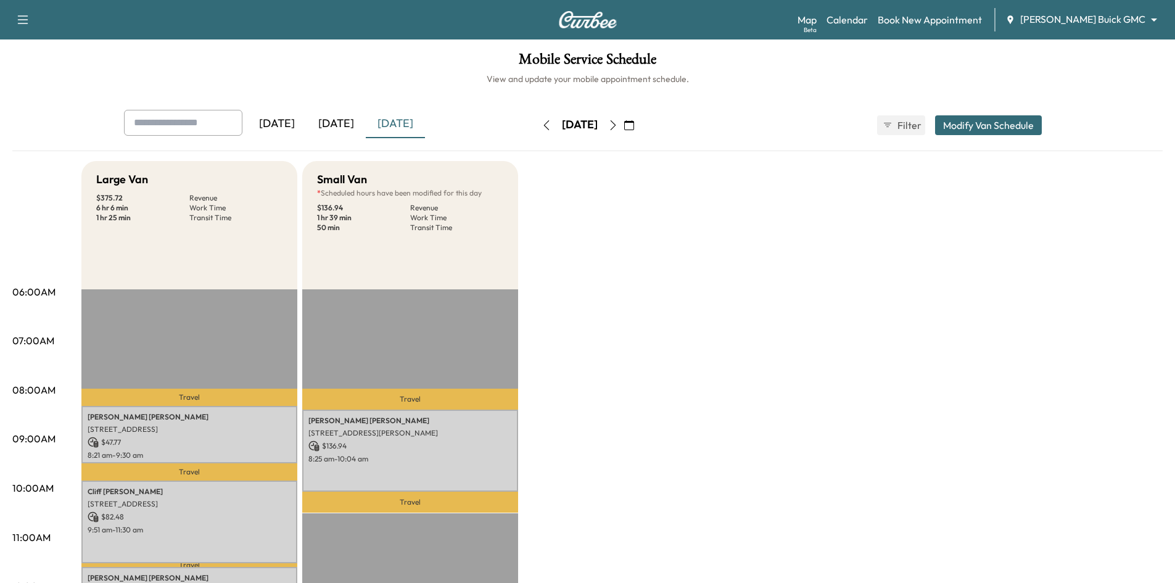
drag, startPoint x: 340, startPoint y: 123, endPoint x: 251, endPoint y: 10, distance: 144.1
click at [340, 122] on div "[DATE]" at bounding box center [336, 124] width 59 height 28
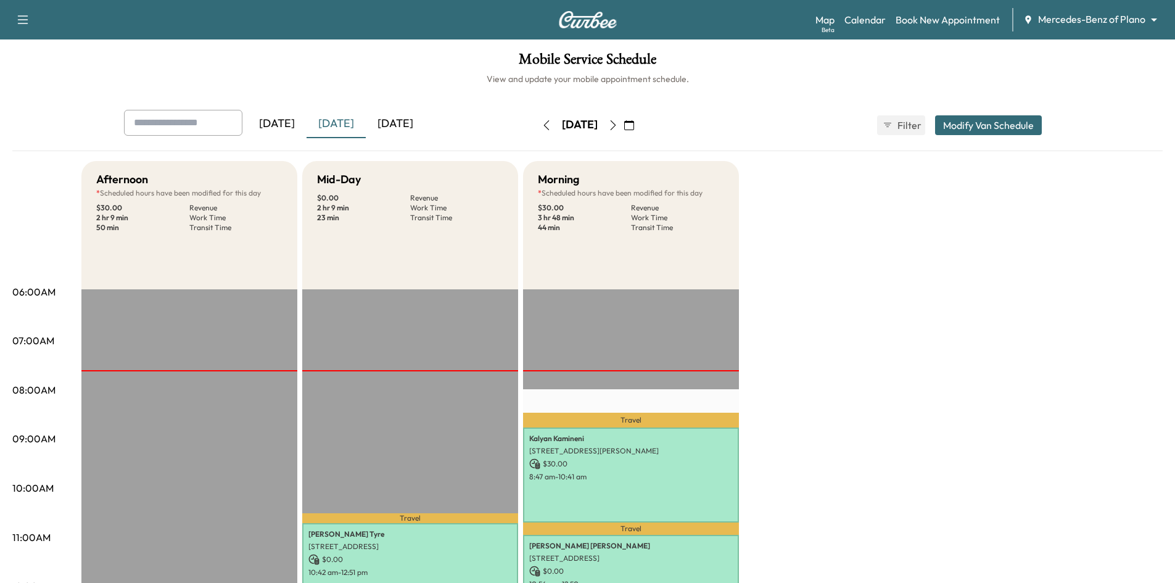
click at [343, 120] on div "[DATE]" at bounding box center [336, 124] width 59 height 28
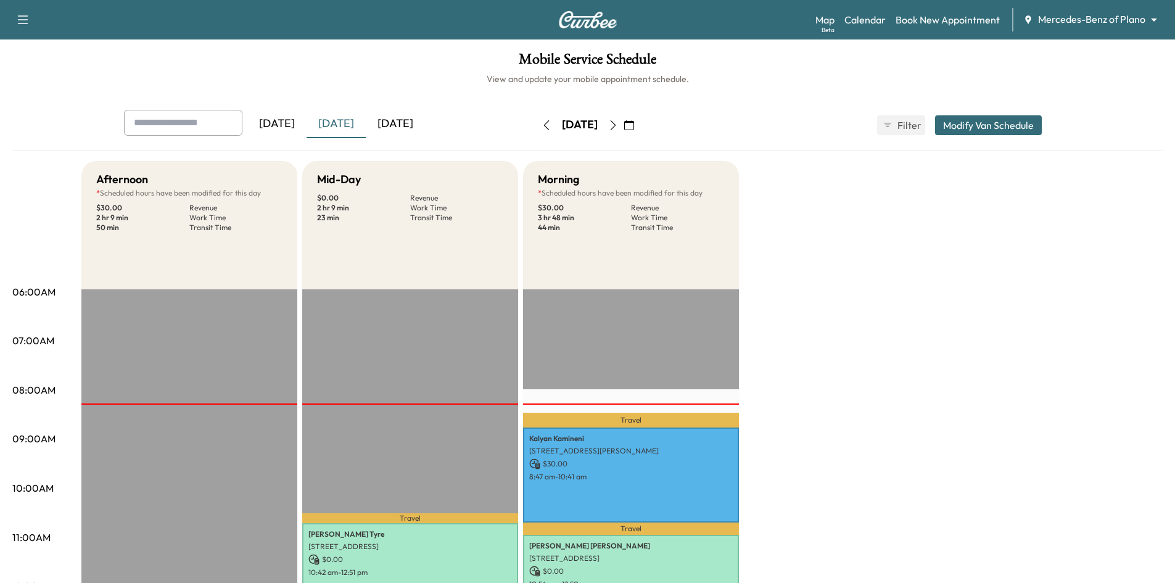
click at [397, 120] on div "[DATE]" at bounding box center [395, 124] width 59 height 28
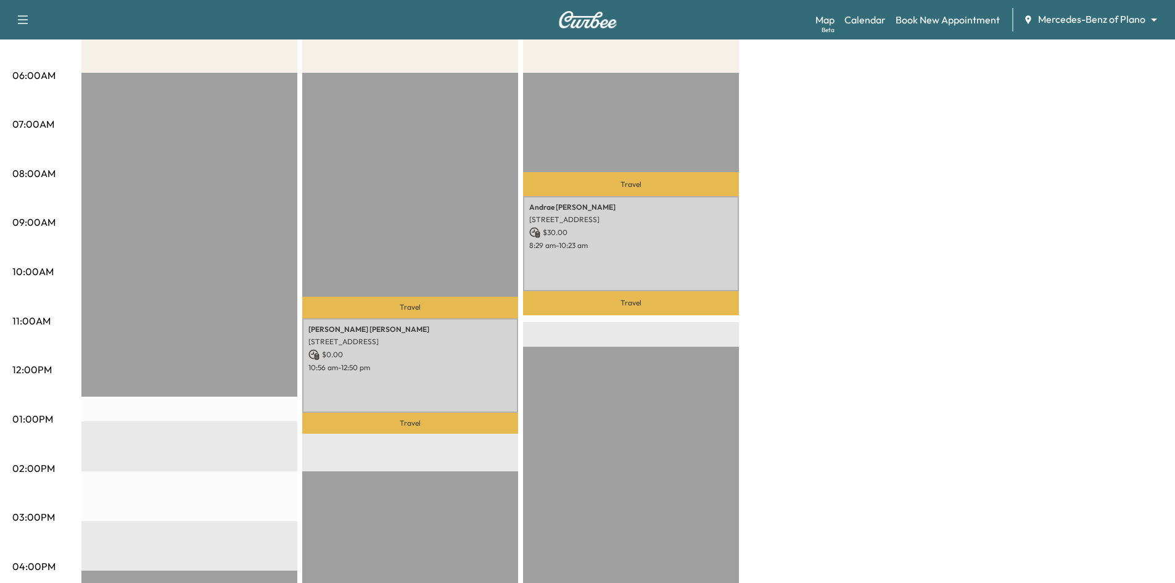
scroll to position [62, 0]
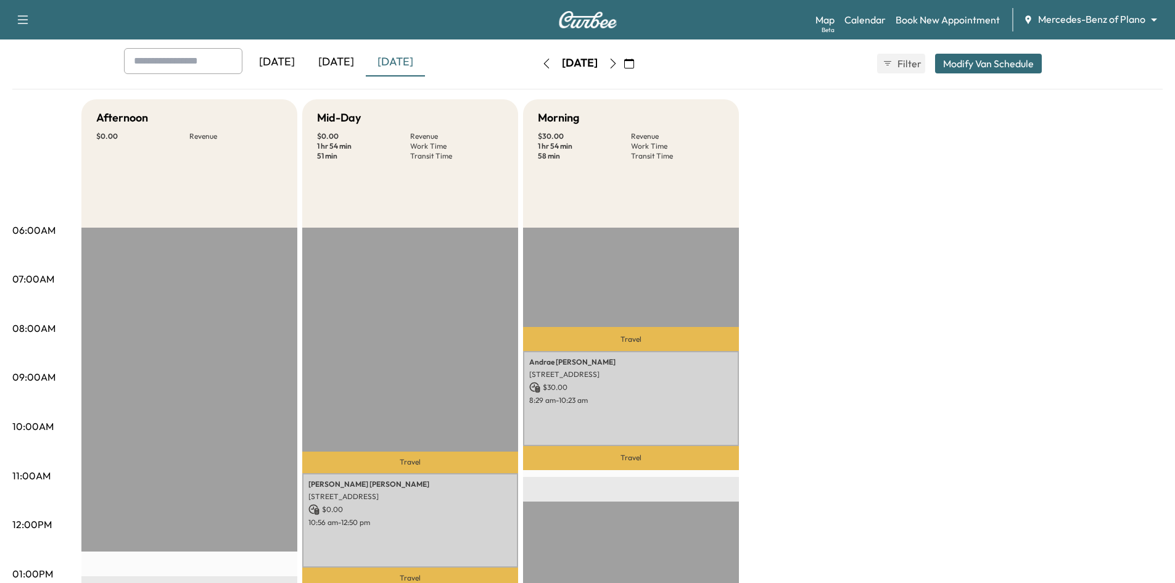
drag, startPoint x: 341, startPoint y: 65, endPoint x: 249, endPoint y: 2, distance: 110.6
click at [341, 62] on div "[DATE]" at bounding box center [336, 62] width 59 height 28
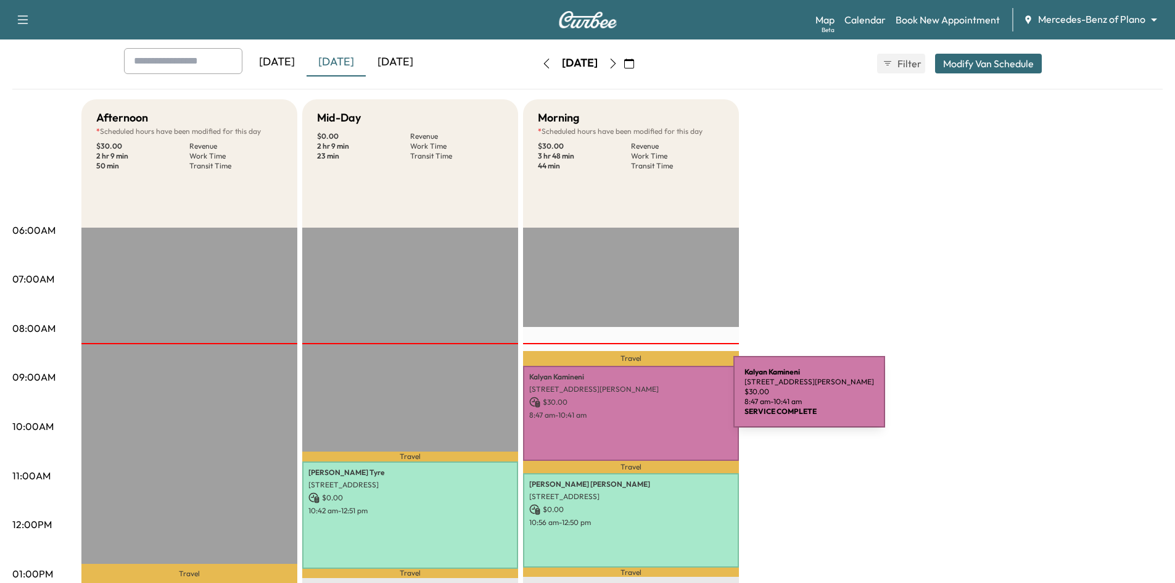
click at [641, 399] on p "$ 30.00" at bounding box center [631, 402] width 204 height 11
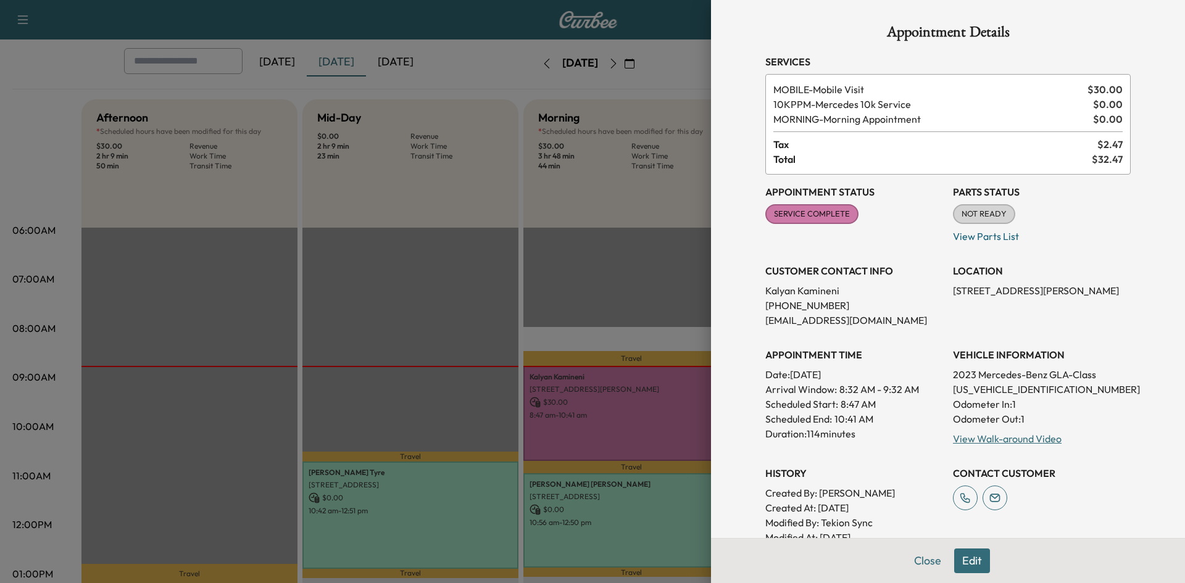
click at [1010, 391] on p "[US_VEHICLE_IDENTIFICATION_NUMBER]" at bounding box center [1042, 389] width 178 height 15
click at [1010, 391] on p "W1N4N4HB6PJ516117" at bounding box center [1042, 389] width 178 height 15
copy p "W1N4N4HB6PJ516117"
click at [497, 236] on div at bounding box center [592, 291] width 1185 height 583
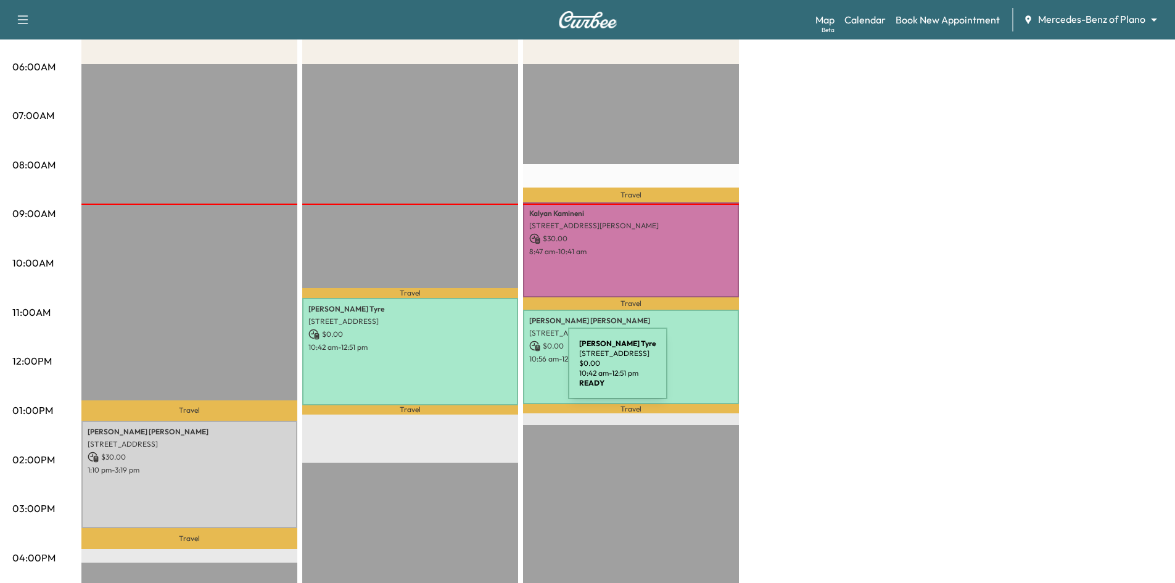
scroll to position [247, 0]
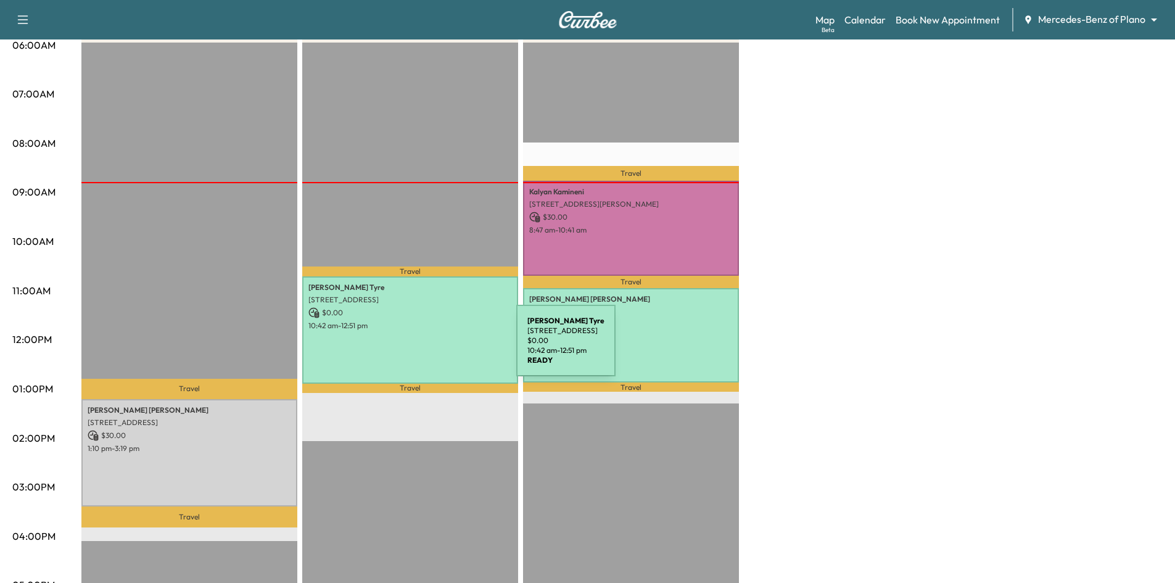
click at [424, 348] on div "Richard Tyre 4025 Camrose Dr, Plano, TX 75024, USA $ 0.00 10:42 am - 12:51 pm" at bounding box center [410, 329] width 216 height 107
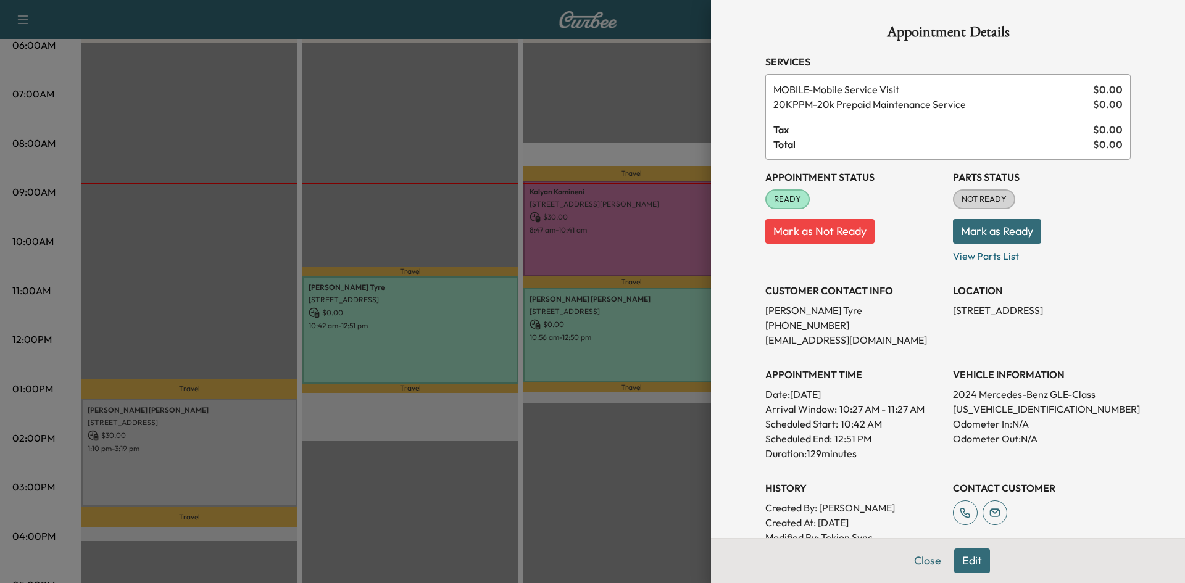
click at [602, 367] on div at bounding box center [592, 291] width 1185 height 583
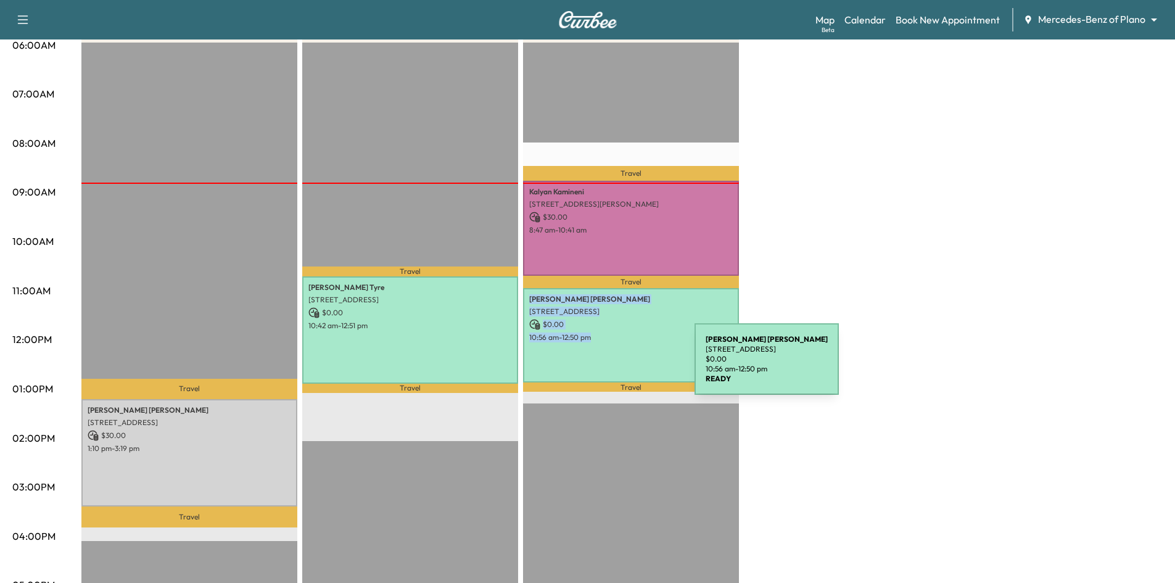
click at [602, 367] on div "Rene Grossman 4936 Buena Vista Drive, Frisco, TX 75034, US $ 0.00 10:56 am - 12…" at bounding box center [631, 335] width 216 height 94
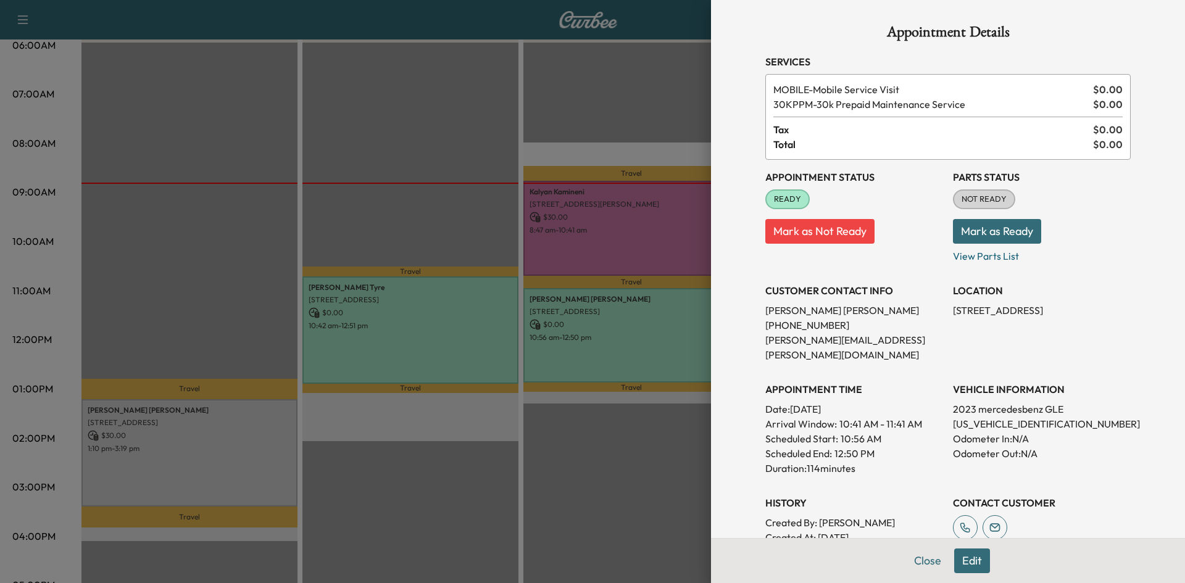
click at [386, 233] on div at bounding box center [592, 291] width 1185 height 583
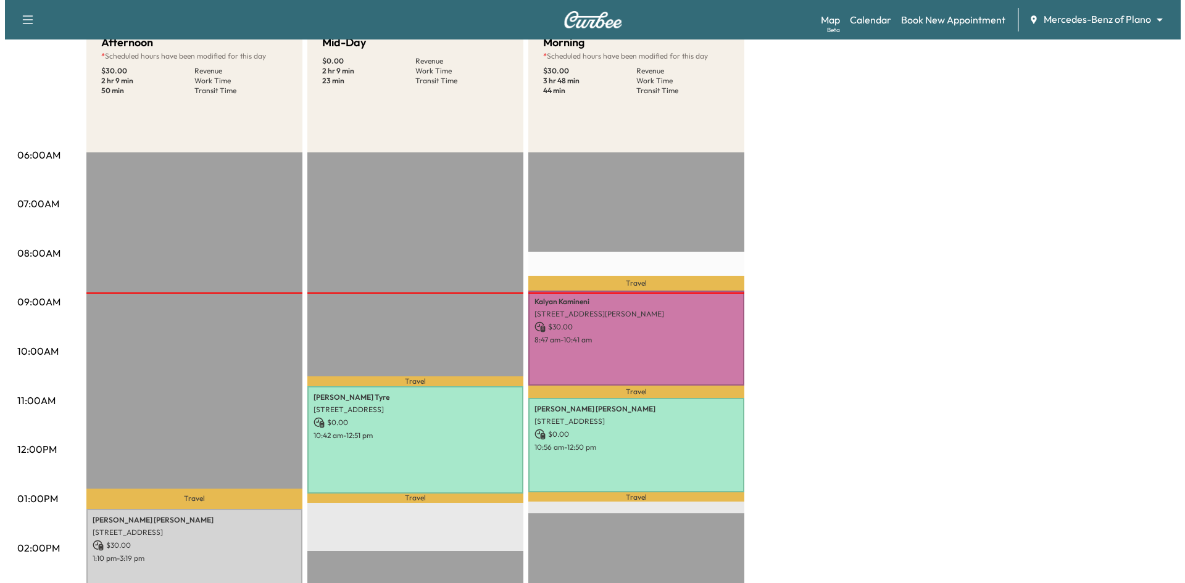
scroll to position [0, 0]
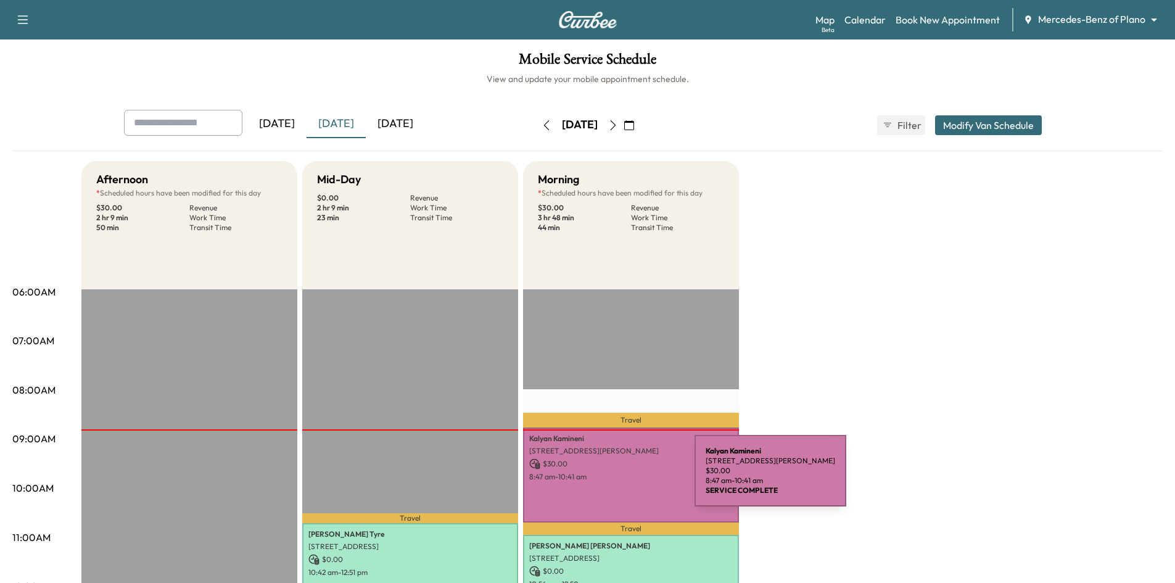
click at [602, 478] on p "8:47 am - 10:41 am" at bounding box center [631, 477] width 204 height 10
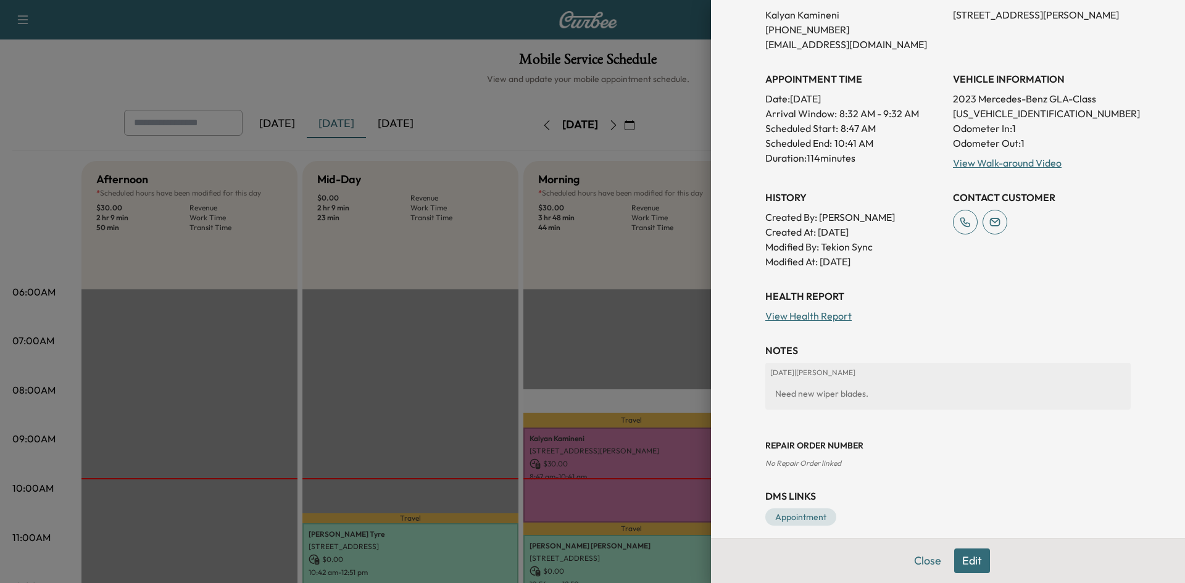
scroll to position [288, 0]
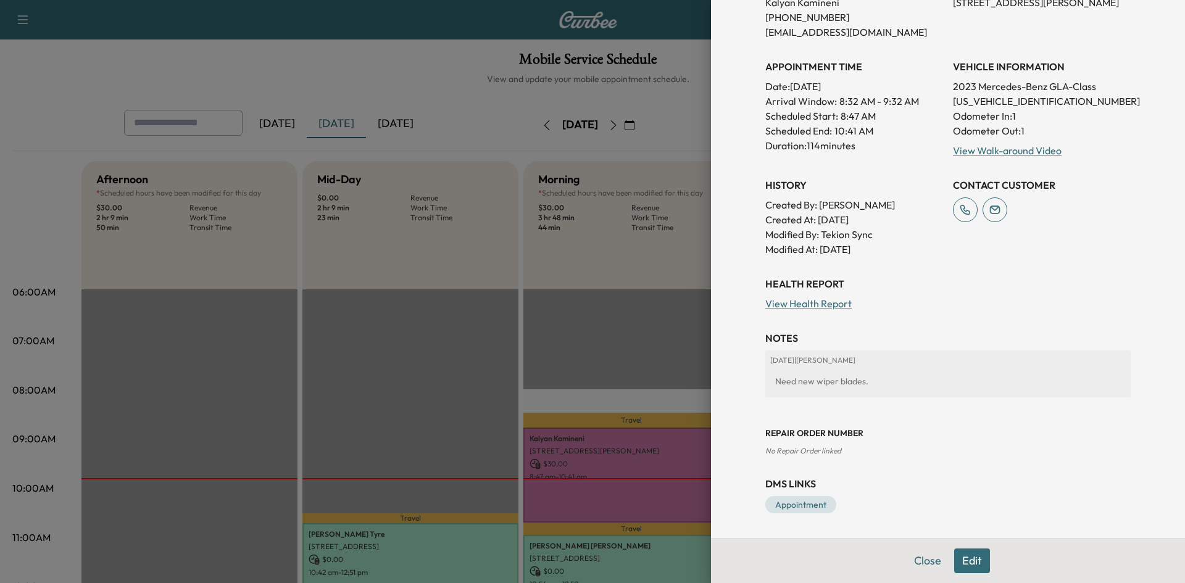
click at [586, 313] on div at bounding box center [592, 291] width 1185 height 583
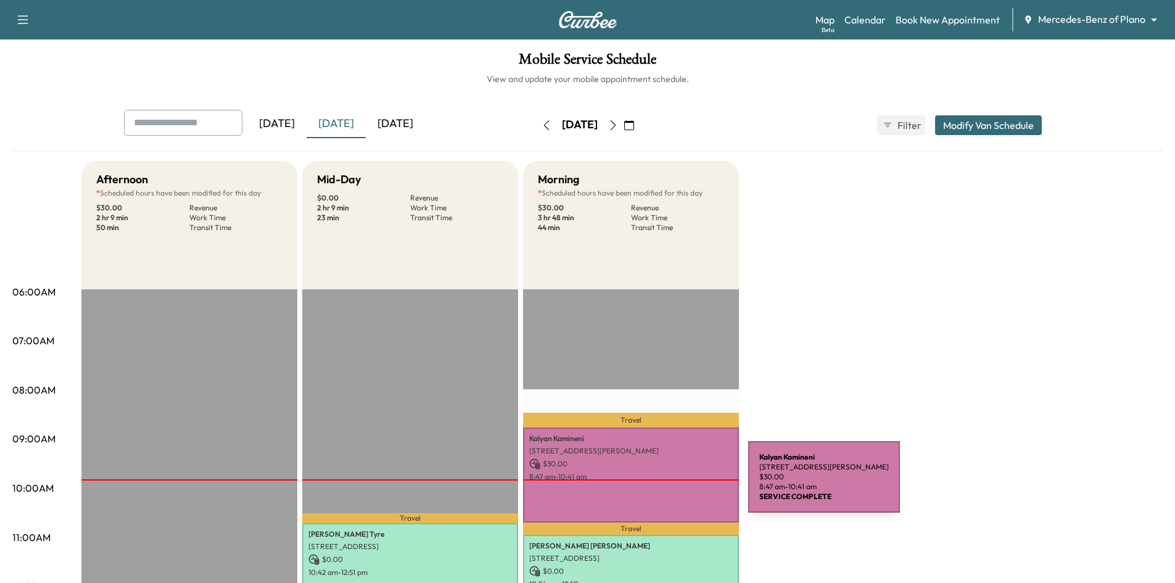
click at [656, 484] on div "Kalyan Kamineni 14847 Huffman Ln, Frisco, TX 75035, USA $ 30.00 8:47 am - 10:41…" at bounding box center [631, 475] width 216 height 94
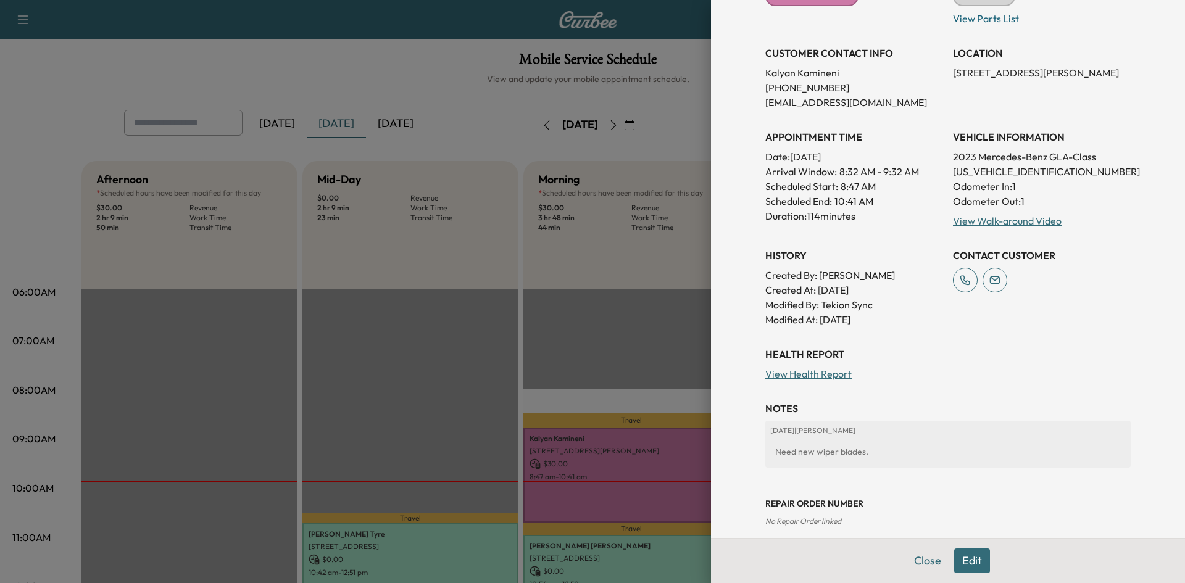
scroll to position [247, 0]
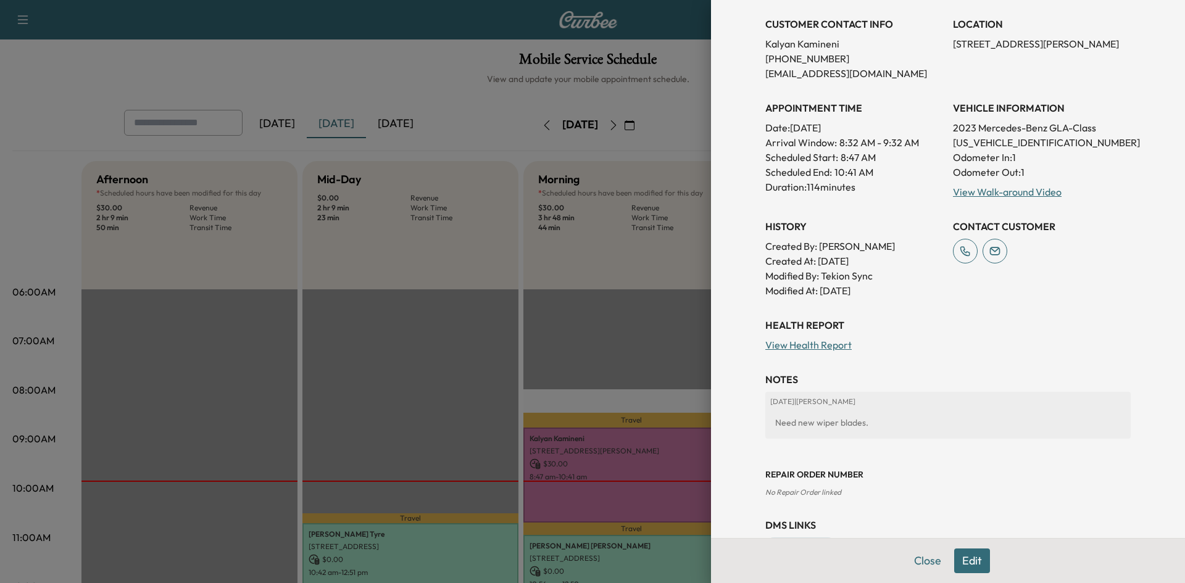
click at [374, 58] on div at bounding box center [592, 291] width 1185 height 583
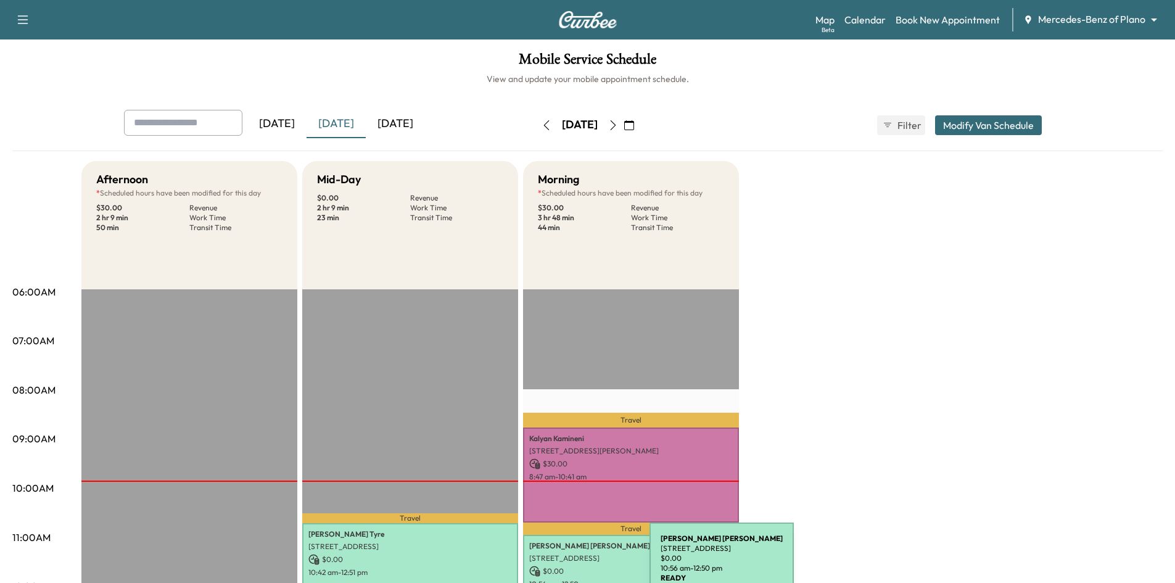
click at [558, 566] on p "$ 0.00" at bounding box center [631, 571] width 204 height 11
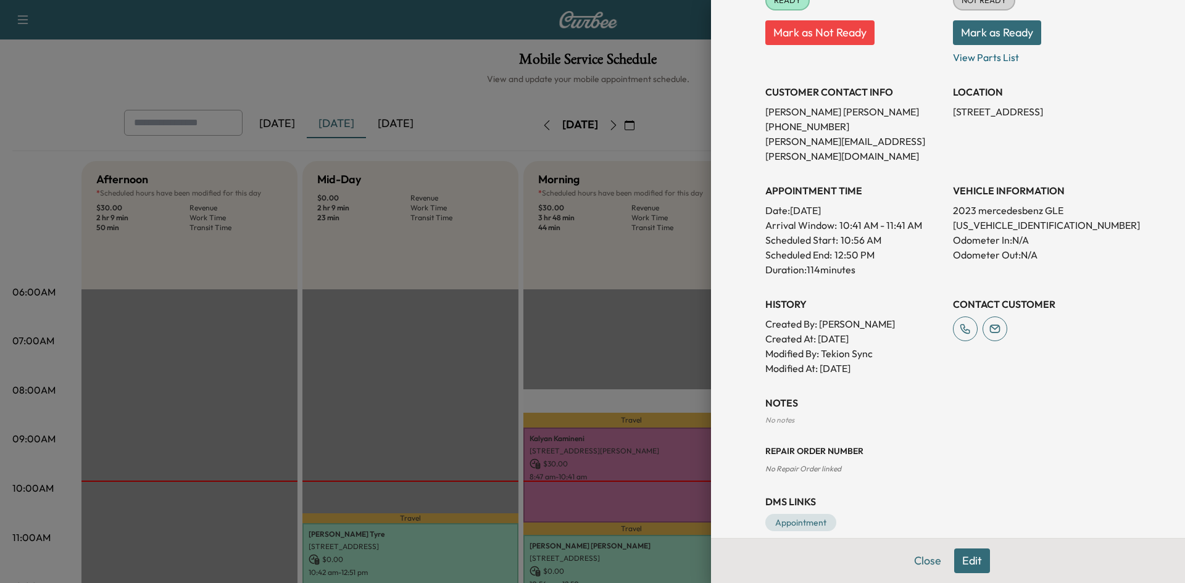
scroll to position [202, 0]
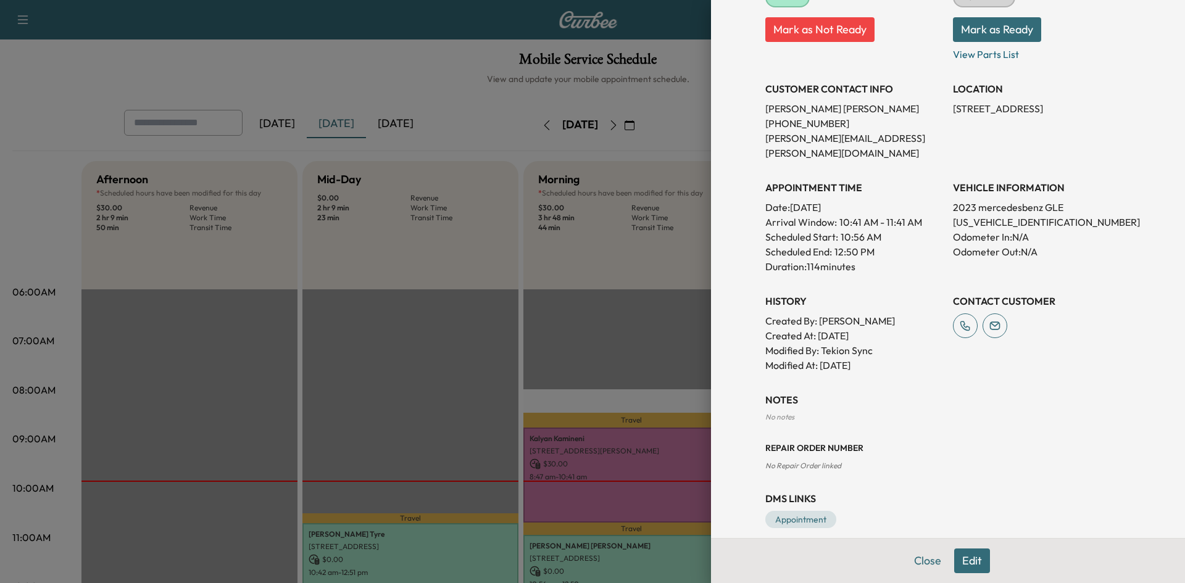
click at [479, 320] on div at bounding box center [592, 291] width 1185 height 583
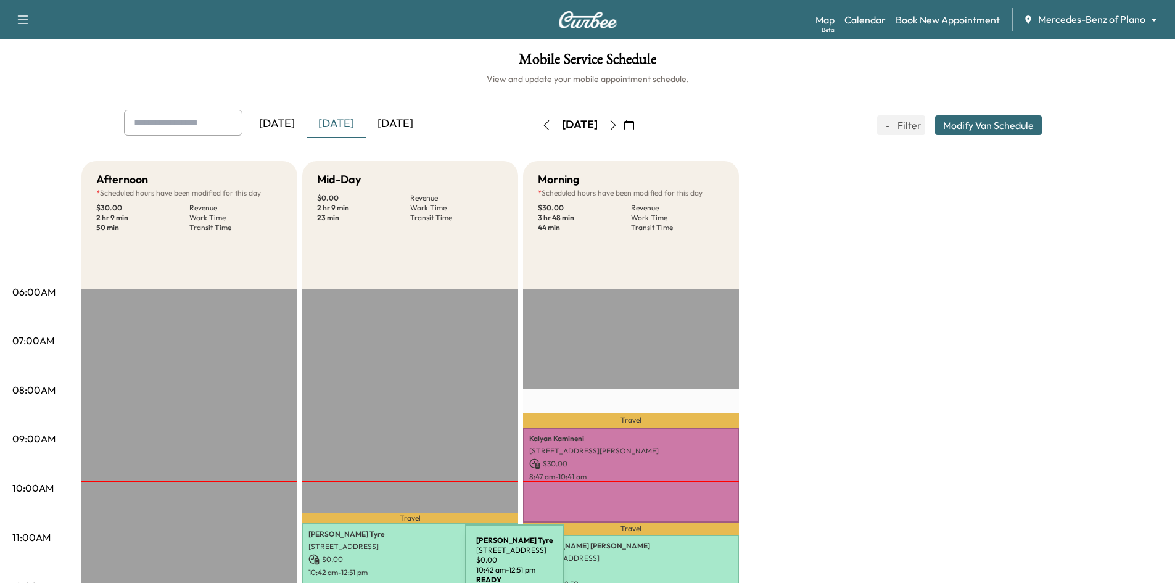
click at [374, 568] on p "10:42 am - 12:51 pm" at bounding box center [411, 573] width 204 height 10
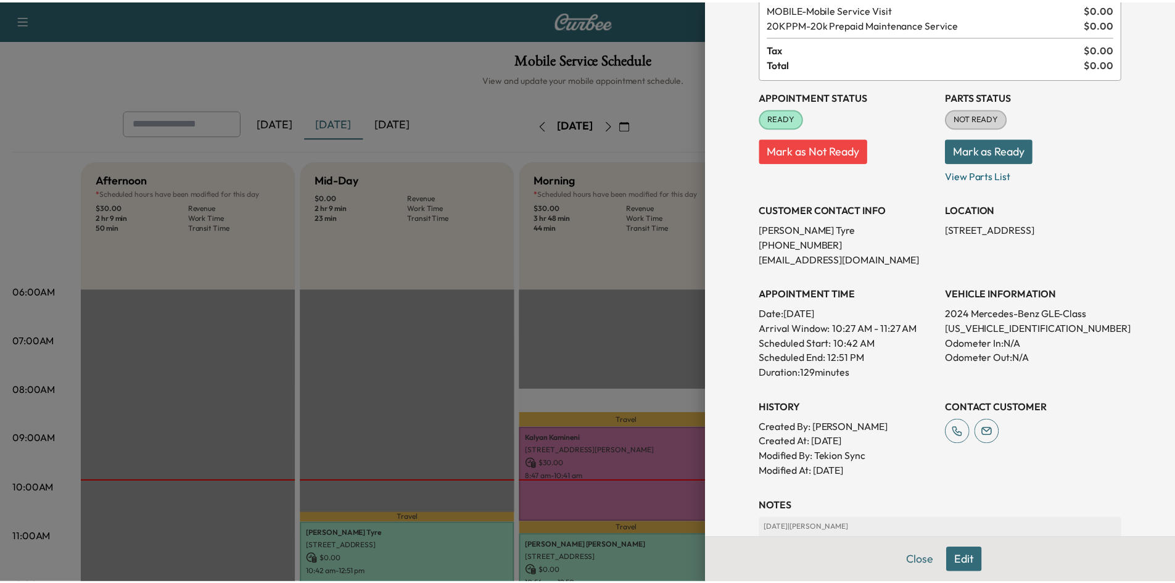
scroll to position [0, 0]
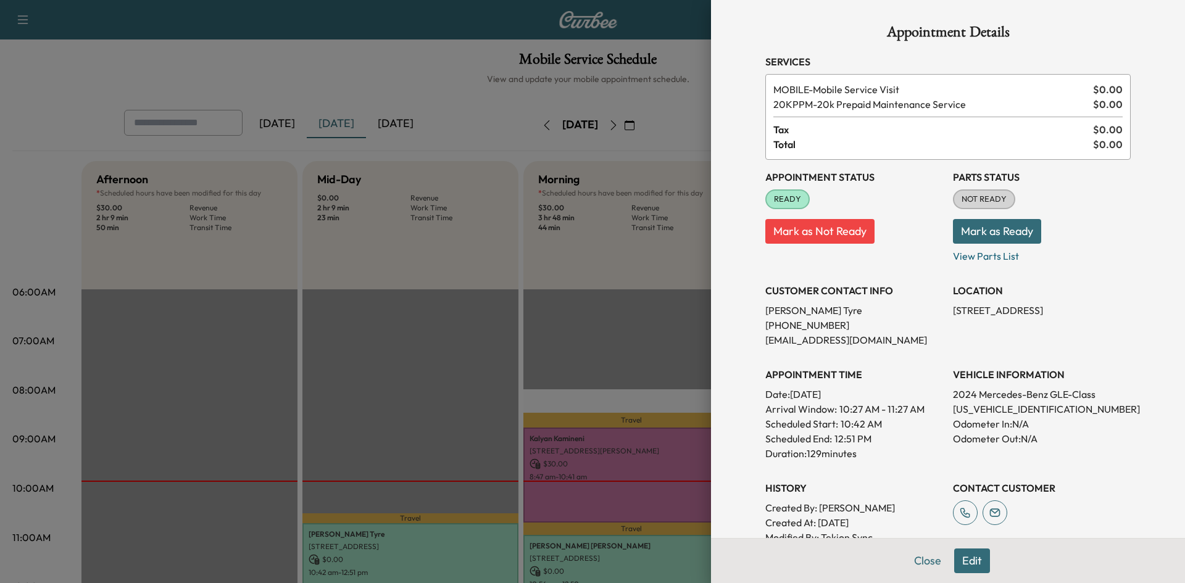
click at [391, 322] on div at bounding box center [592, 291] width 1185 height 583
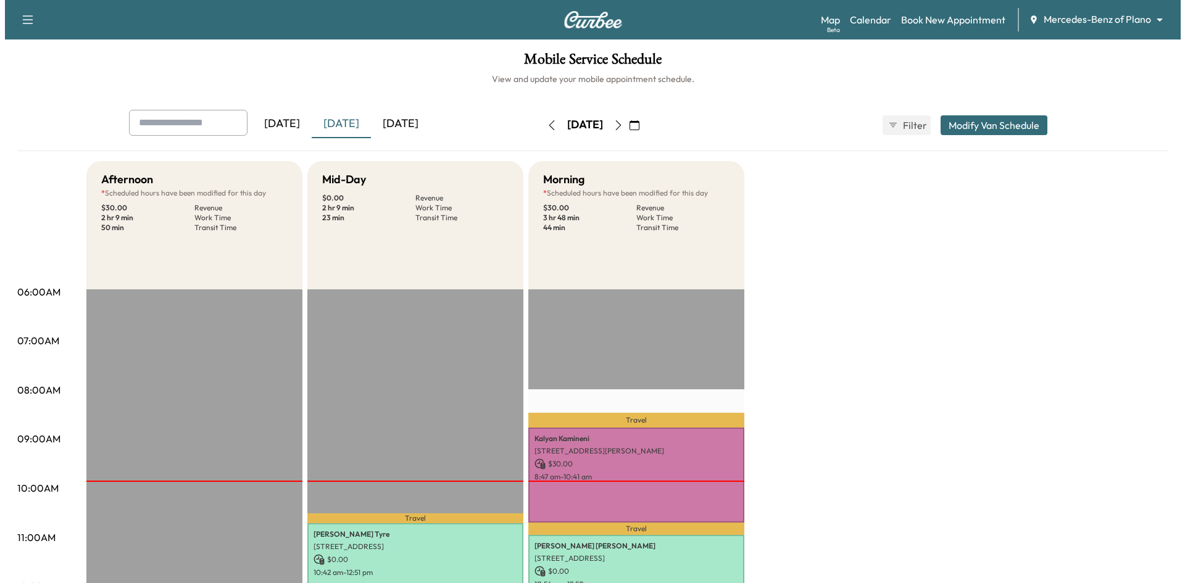
scroll to position [247, 0]
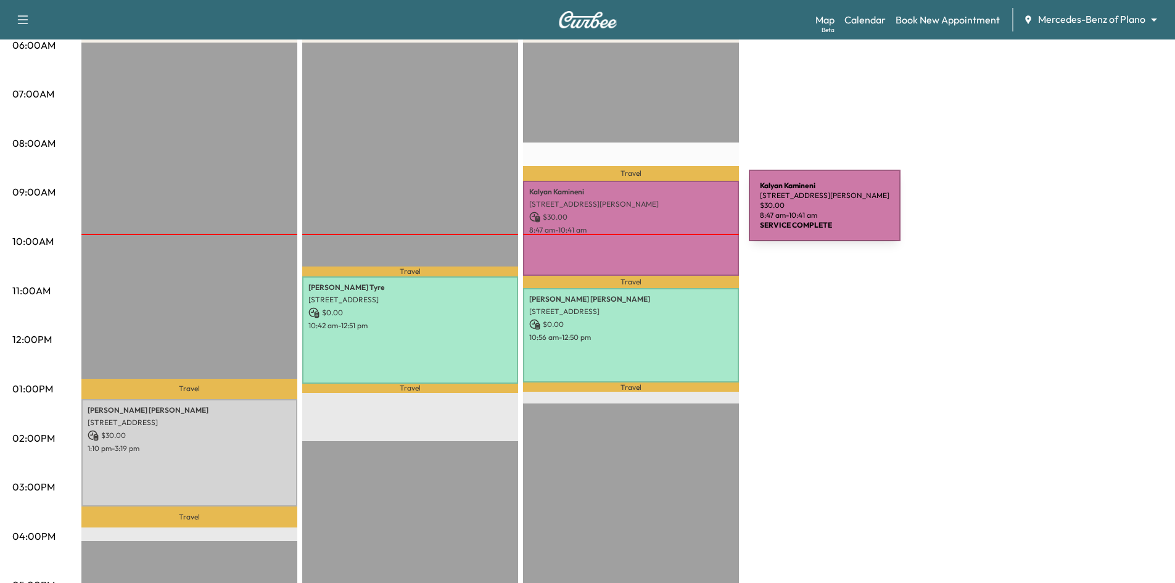
click at [656, 213] on p "$ 30.00" at bounding box center [631, 217] width 204 height 11
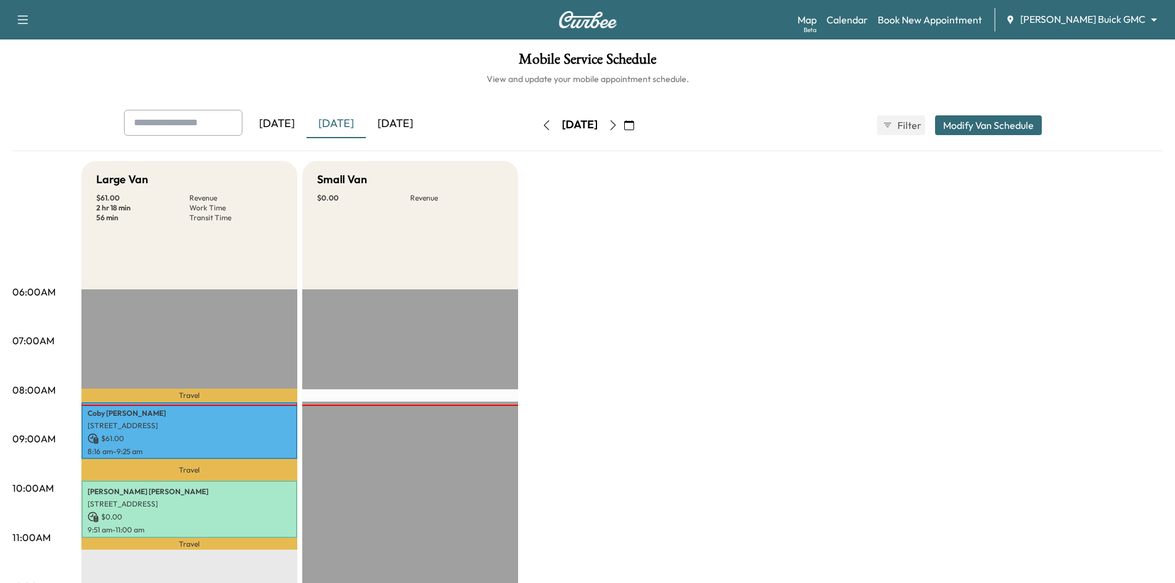
click at [395, 122] on div "[DATE]" at bounding box center [395, 124] width 59 height 28
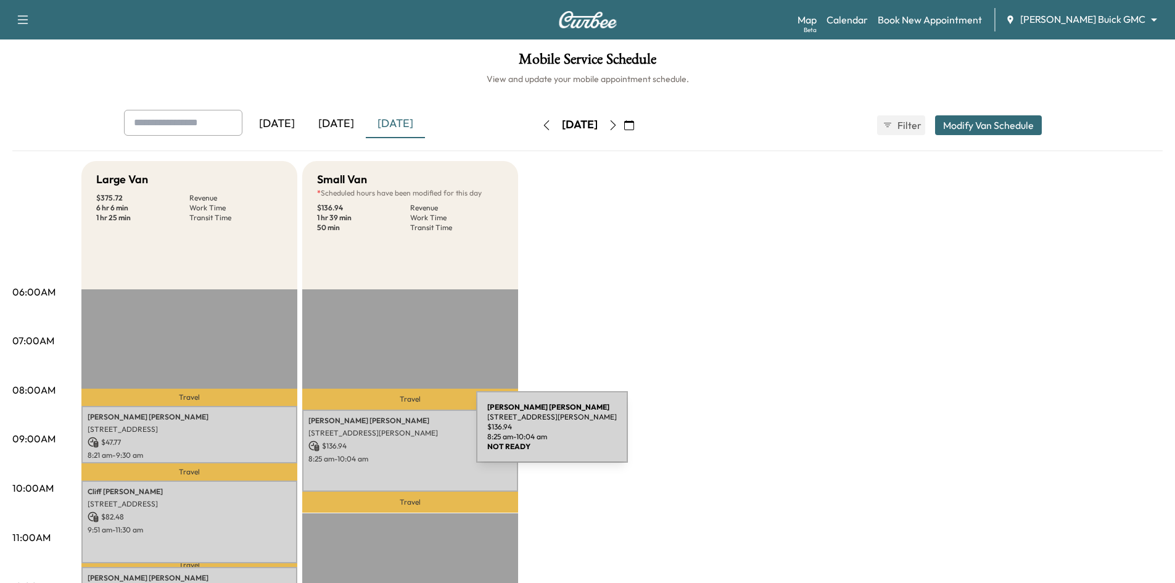
click at [384, 434] on p "[STREET_ADDRESS][PERSON_NAME]" at bounding box center [411, 433] width 204 height 10
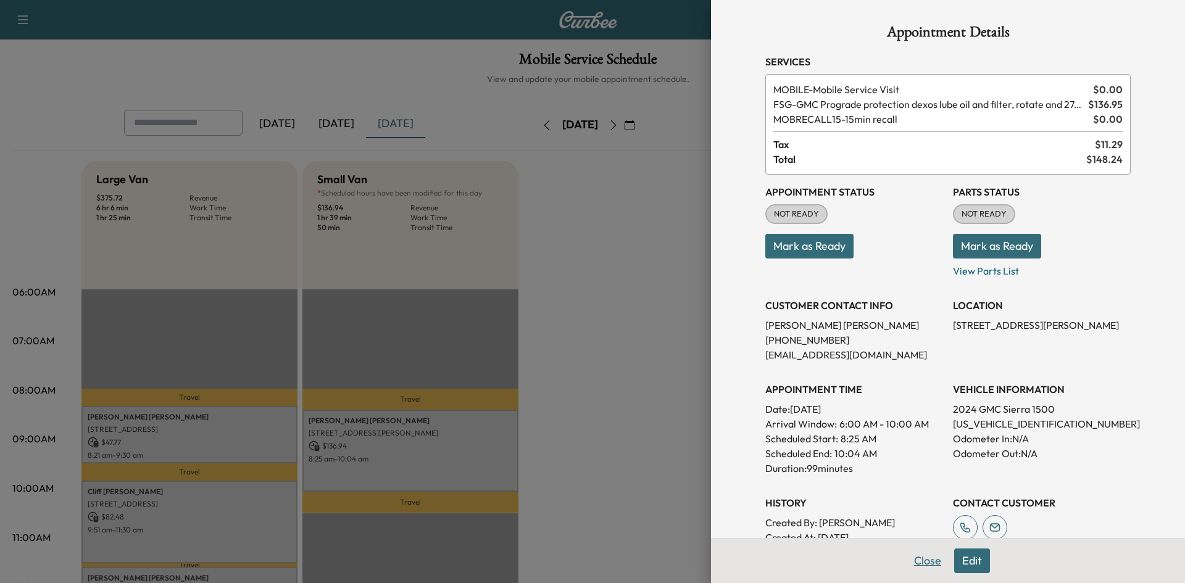
click at [913, 560] on button "Close" at bounding box center [927, 561] width 43 height 25
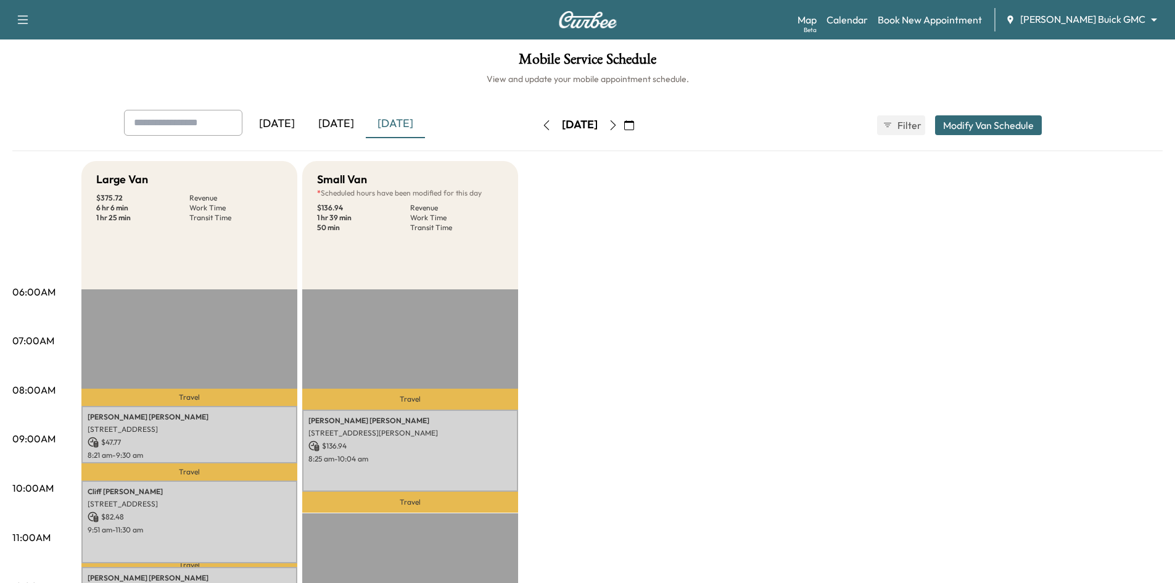
click at [339, 126] on div "[DATE]" at bounding box center [336, 124] width 59 height 28
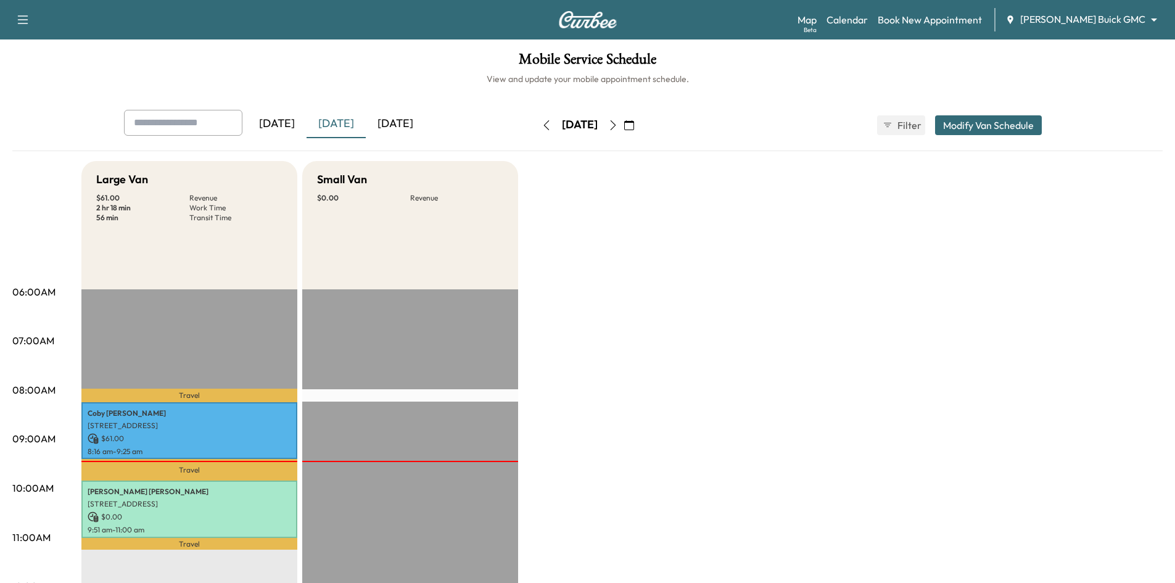
click at [415, 122] on div "[DATE]" at bounding box center [395, 124] width 59 height 28
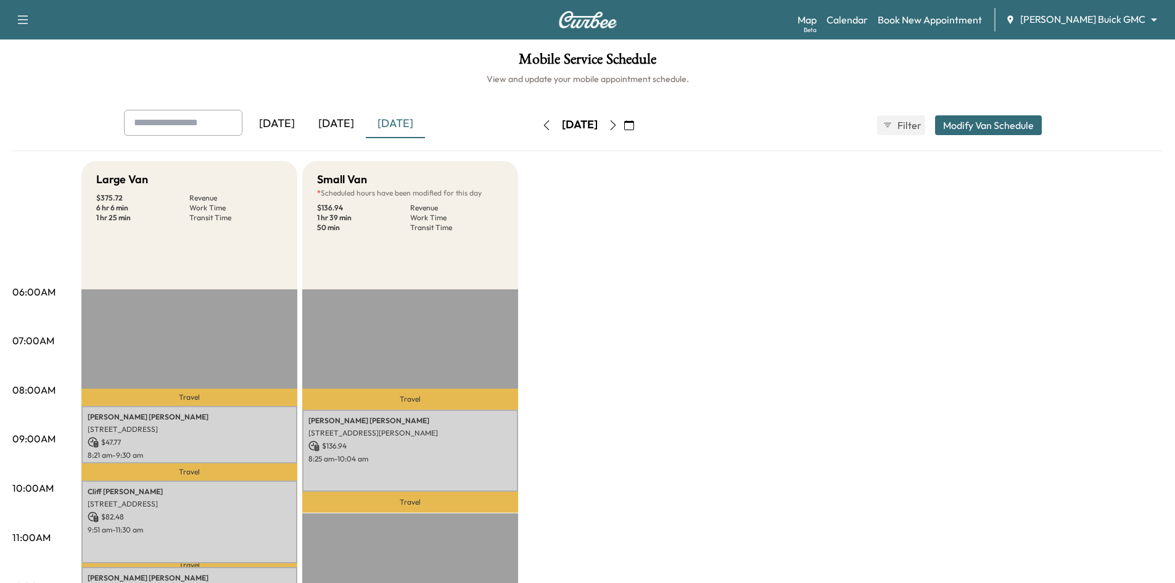
drag, startPoint x: 328, startPoint y: 122, endPoint x: 321, endPoint y: 118, distance: 8.3
click at [325, 121] on div "[DATE]" at bounding box center [336, 124] width 59 height 28
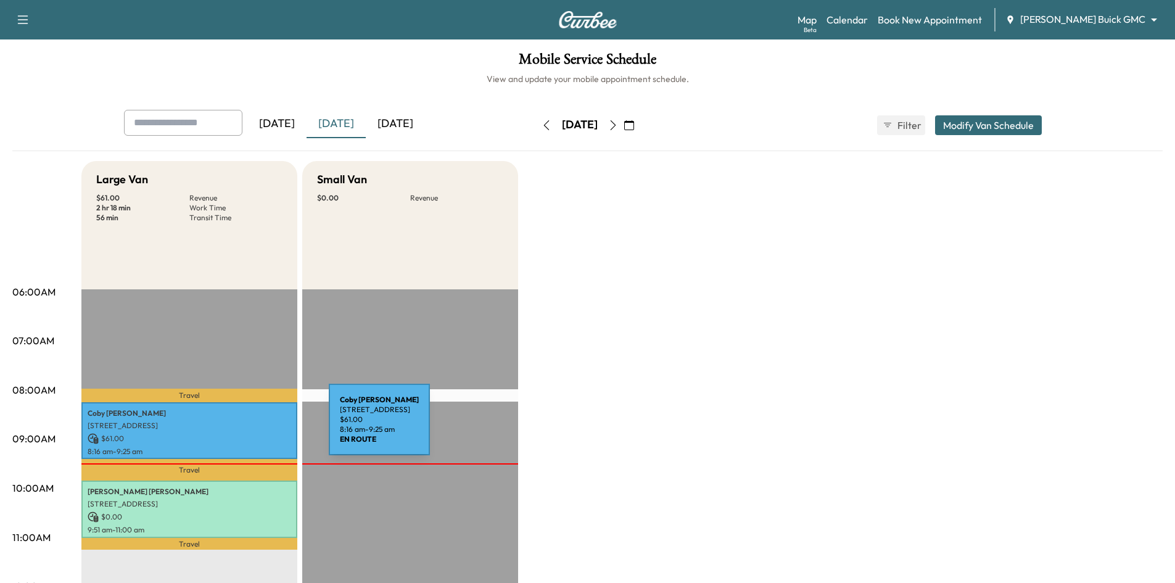
click at [236, 427] on p "[STREET_ADDRESS]" at bounding box center [190, 426] width 204 height 10
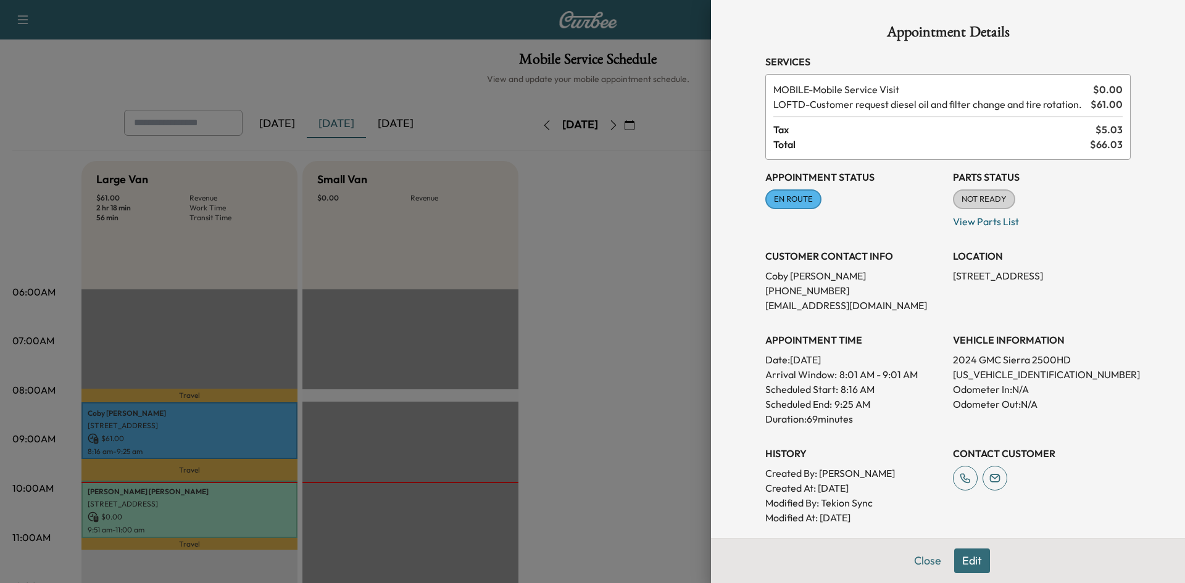
click at [289, 508] on div at bounding box center [592, 291] width 1185 height 583
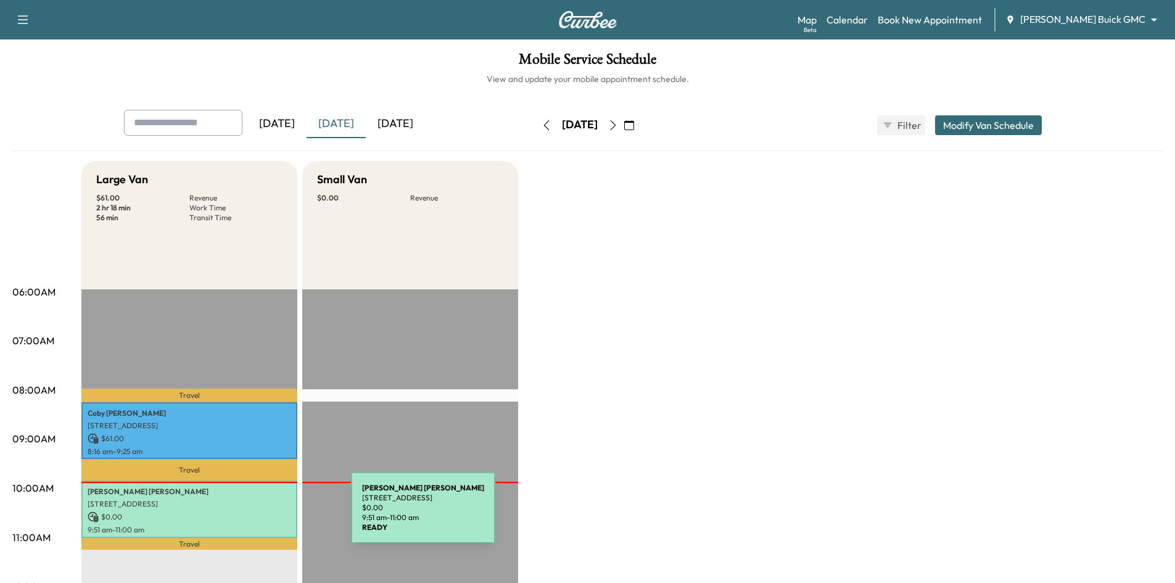
click at [258, 513] on p "$ 0.00" at bounding box center [190, 516] width 204 height 11
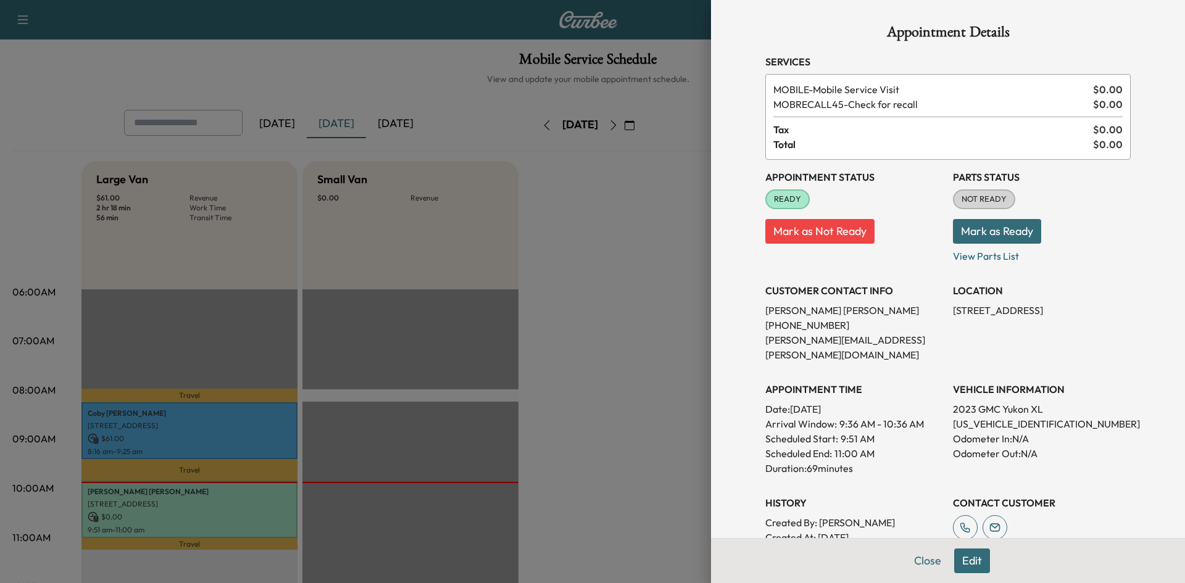
drag, startPoint x: 448, startPoint y: 170, endPoint x: 354, endPoint y: 9, distance: 186.4
click at [447, 167] on div at bounding box center [592, 291] width 1185 height 583
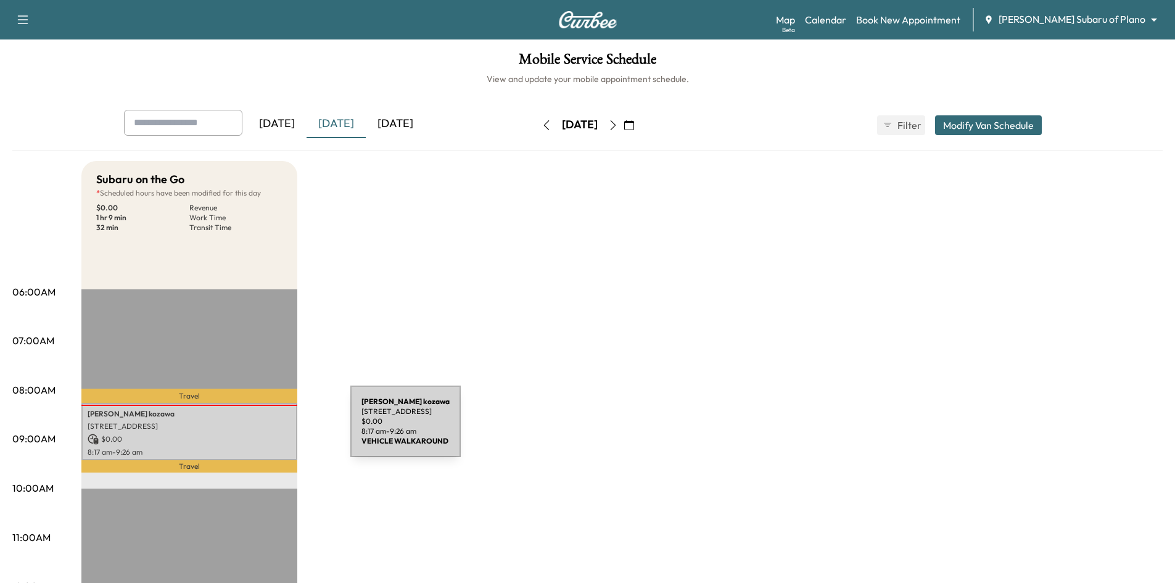
click at [258, 429] on p "[STREET_ADDRESS]" at bounding box center [190, 426] width 204 height 10
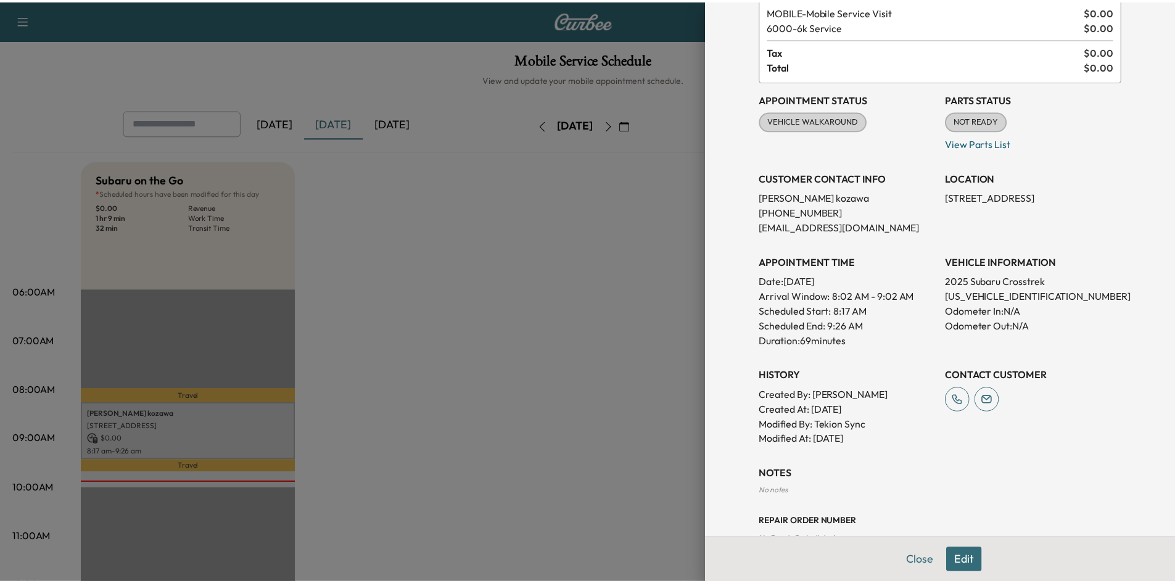
scroll to position [167, 0]
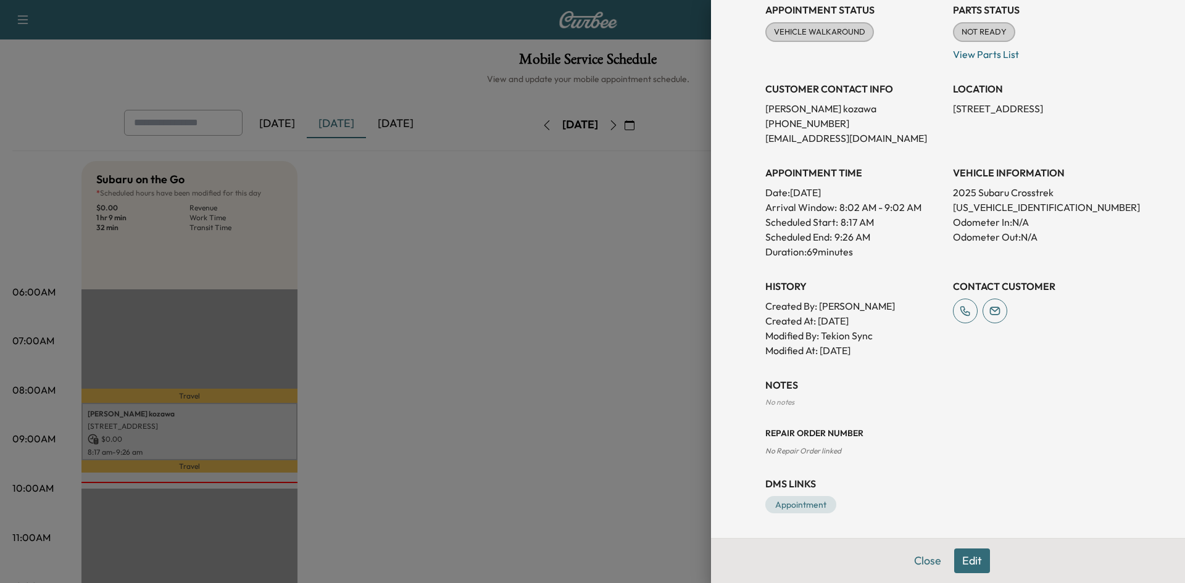
click at [616, 288] on div at bounding box center [592, 291] width 1185 height 583
